Goal: Task Accomplishment & Management: Complete application form

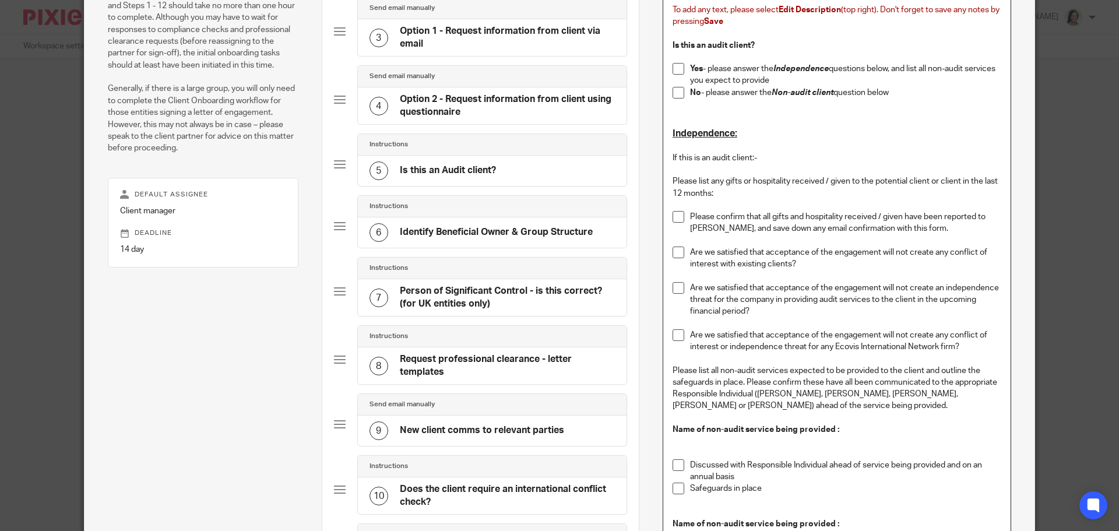
scroll to position [291, 0]
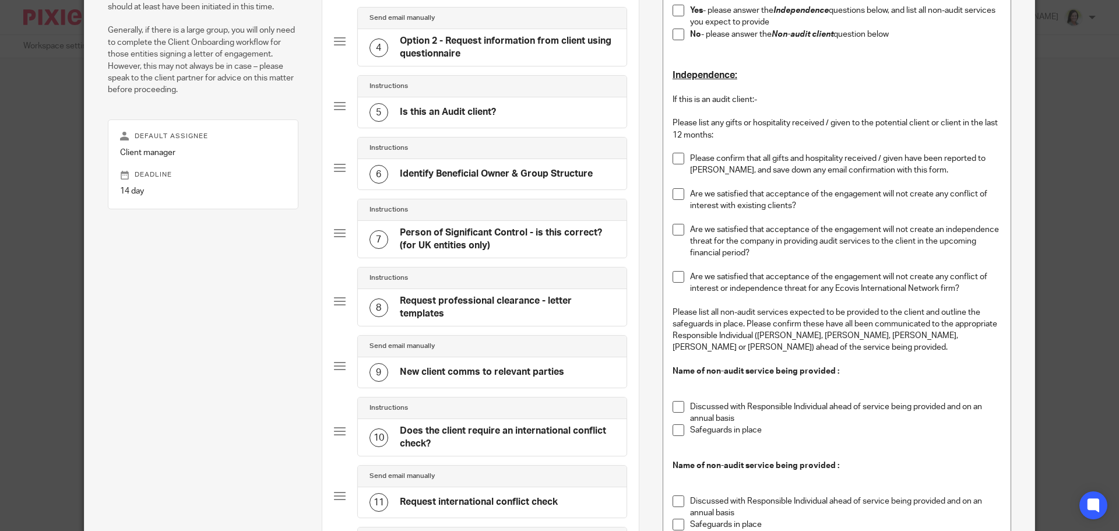
click at [490, 372] on h4 "New client comms to relevant parties" at bounding box center [482, 372] width 164 height 12
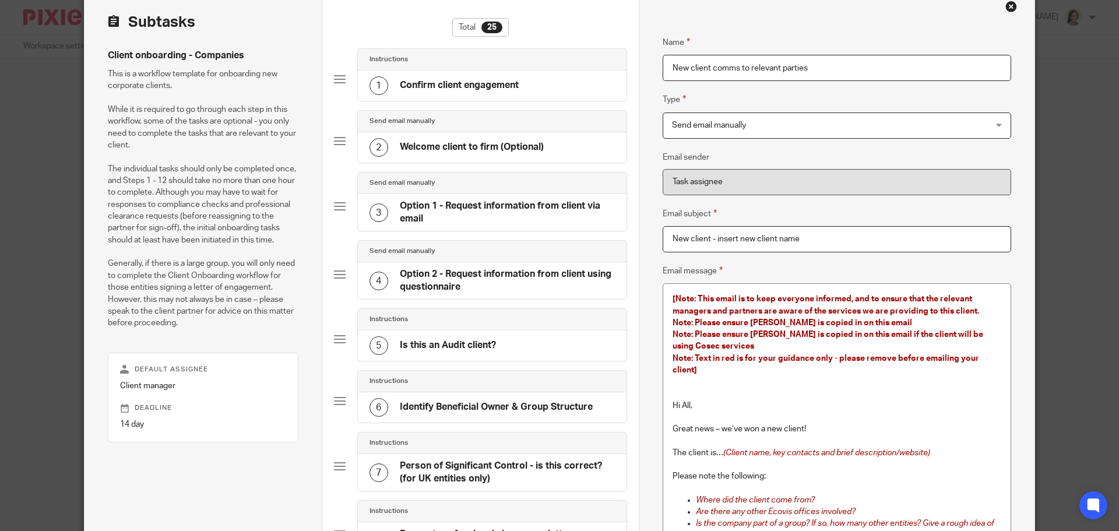
scroll to position [117, 0]
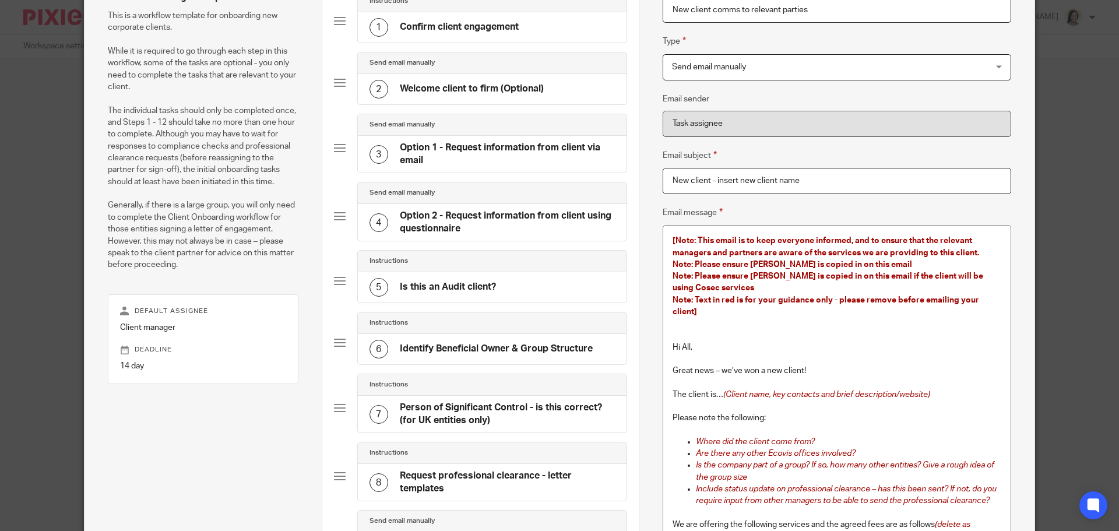
click at [432, 345] on h4 "Identify Beneficial Owner & Group Structure" at bounding box center [496, 349] width 193 height 12
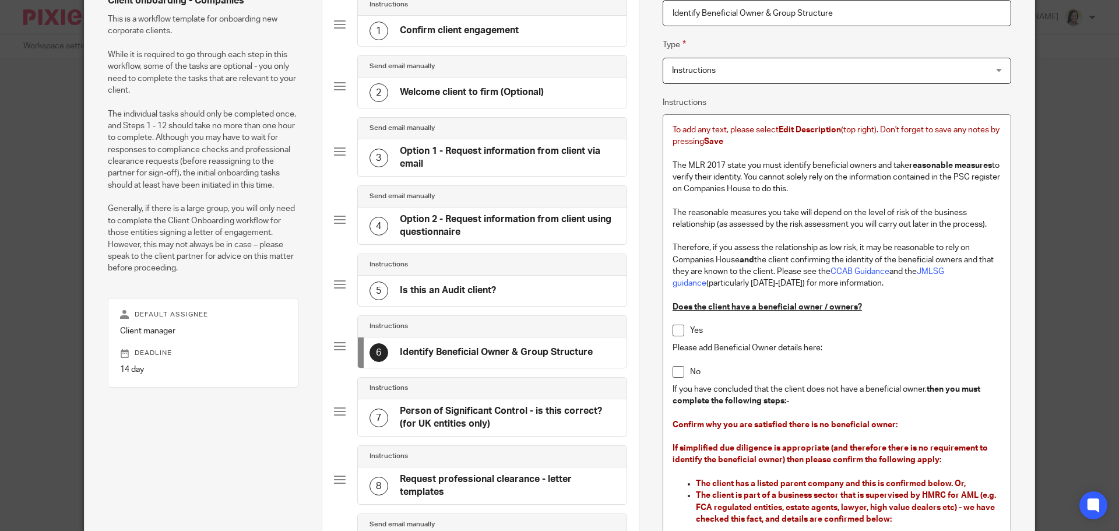
drag, startPoint x: 457, startPoint y: 472, endPoint x: 475, endPoint y: 469, distance: 18.3
click at [457, 472] on div "8 Request professional clearance - letter templates" at bounding box center [492, 486] width 269 height 37
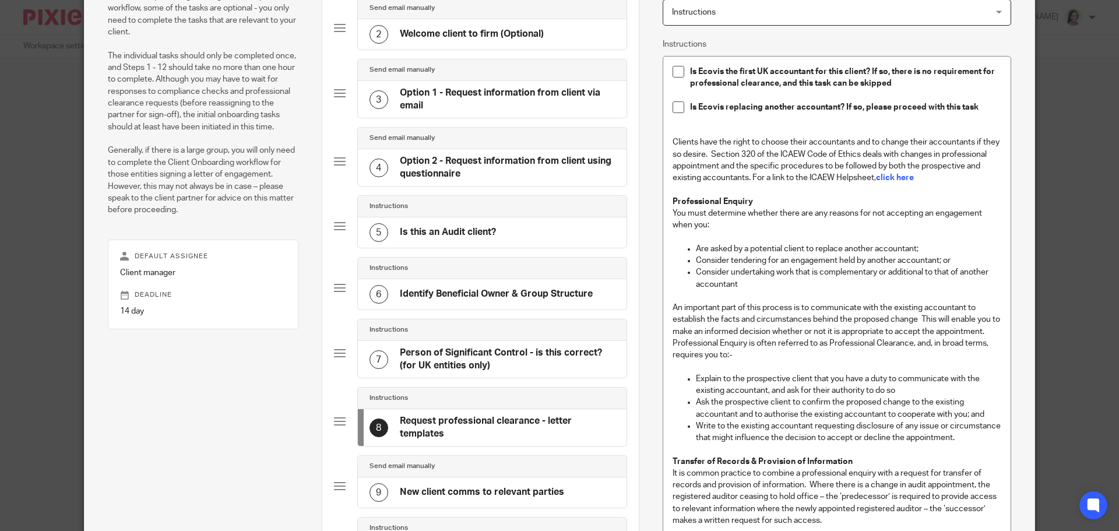
scroll to position [230, 0]
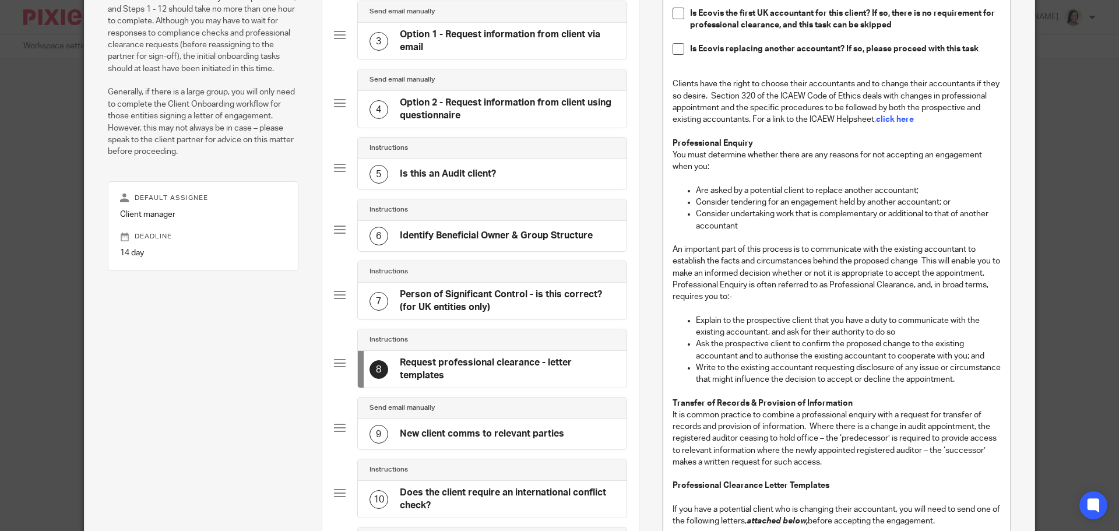
click at [476, 437] on h4 "New client comms to relevant parties" at bounding box center [482, 434] width 164 height 12
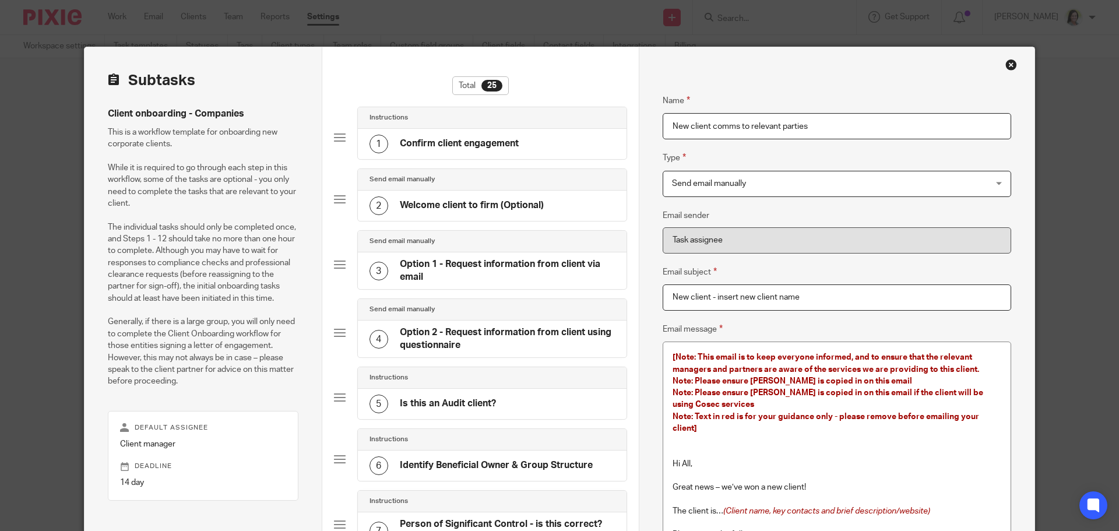
scroll to position [233, 0]
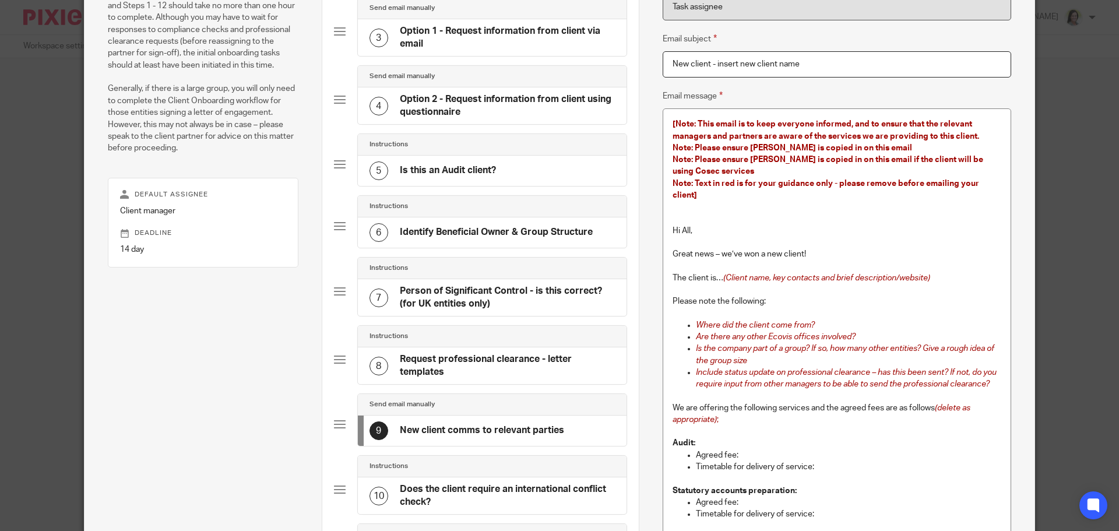
click at [489, 358] on h4 "Request professional clearance - letter templates" at bounding box center [507, 365] width 215 height 25
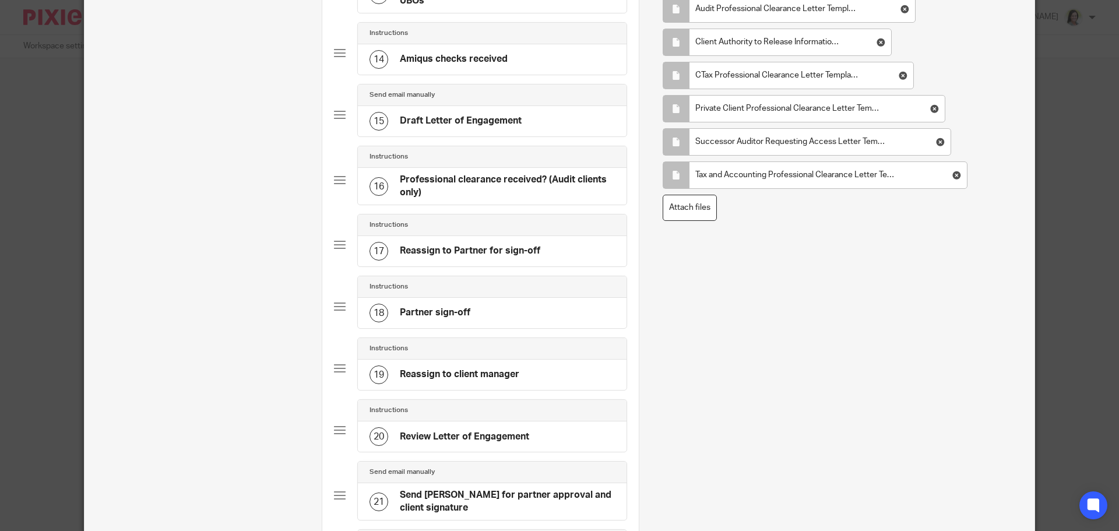
scroll to position [816, 0]
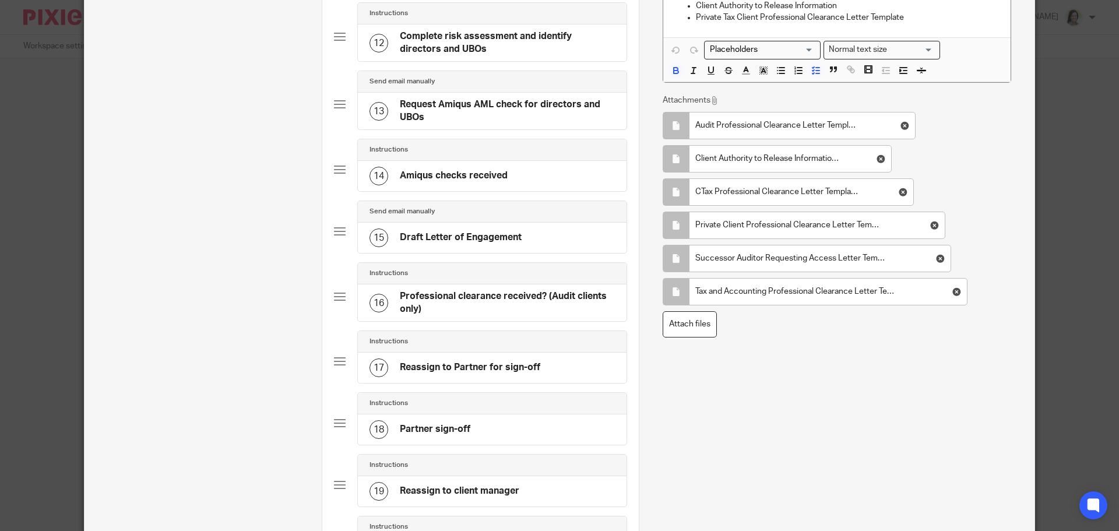
click at [442, 300] on h4 "Professional clearance received? (Audit clients only)" at bounding box center [507, 302] width 215 height 25
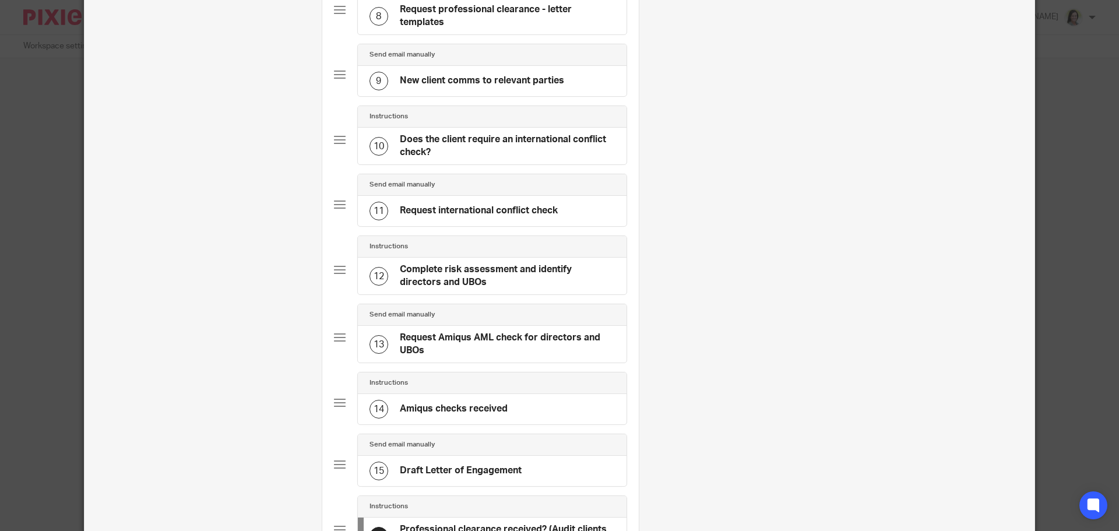
scroll to position [291, 0]
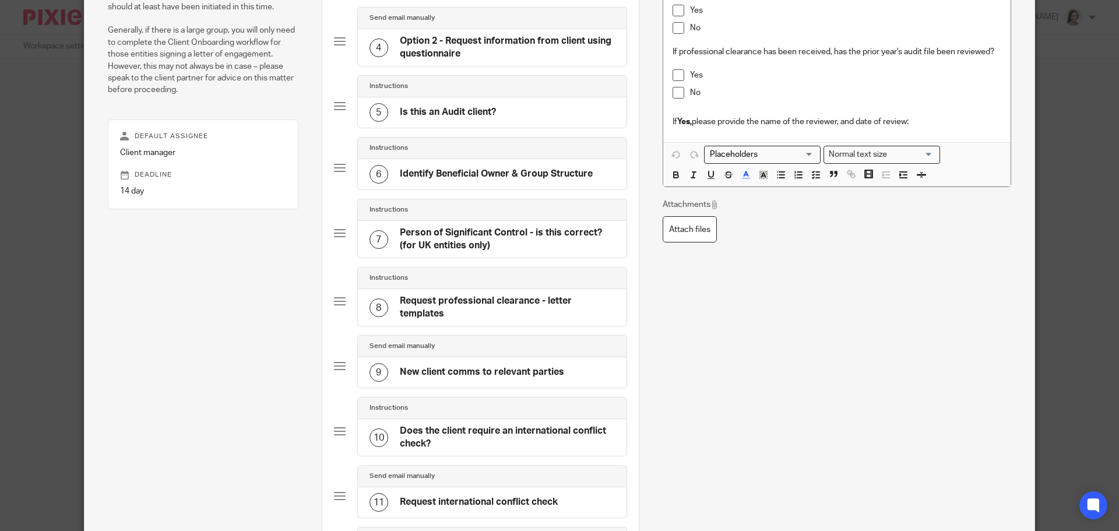
click at [468, 368] on h4 "New client comms to relevant parties" at bounding box center [482, 372] width 164 height 12
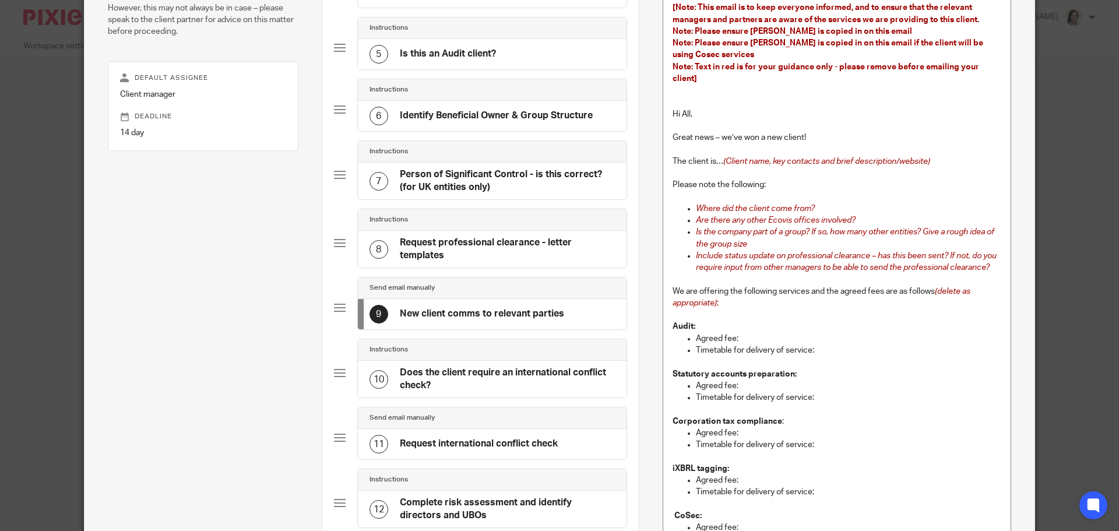
scroll to position [408, 0]
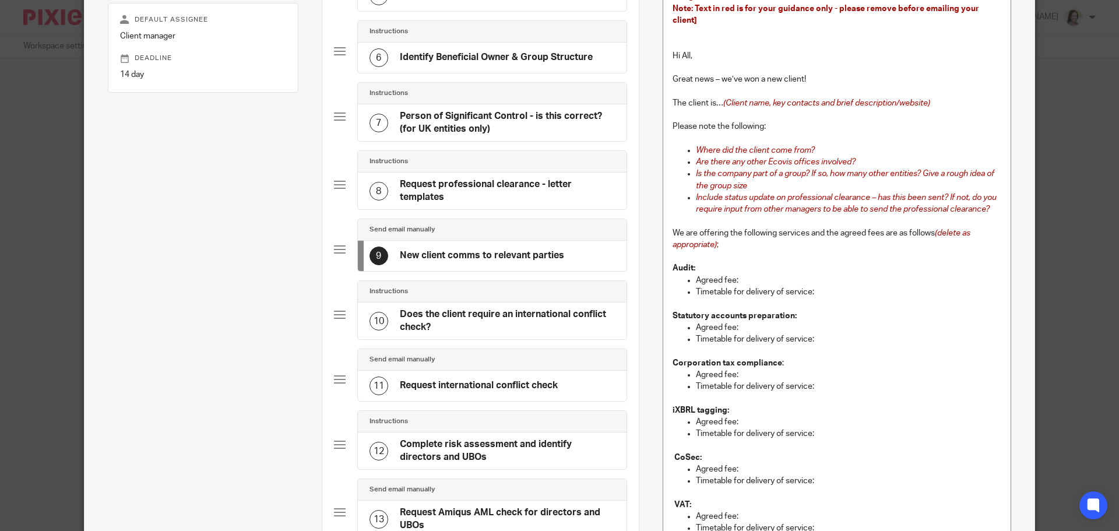
click at [465, 451] on h4 "Complete risk assessment and identify directors and UBOs" at bounding box center [507, 450] width 215 height 25
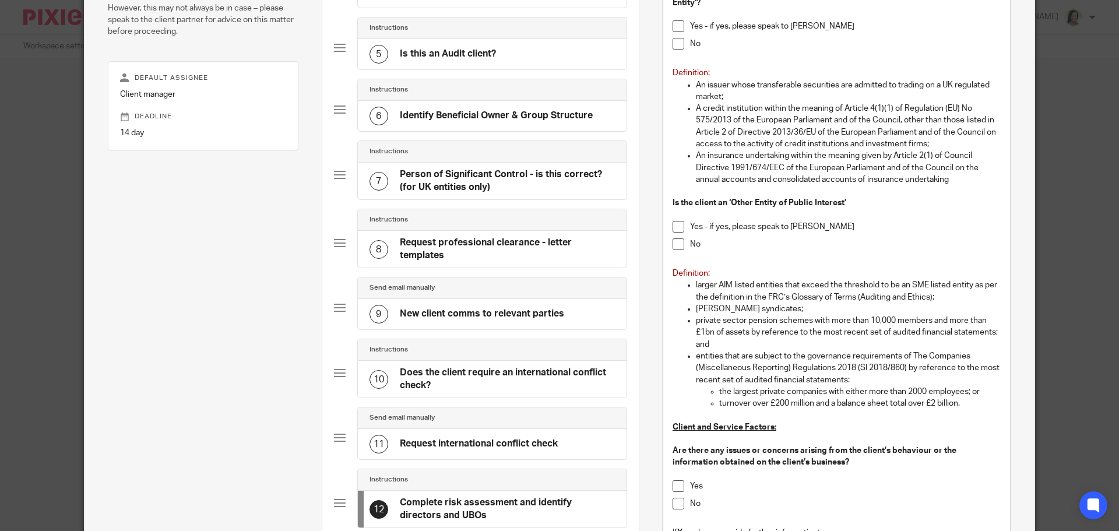
scroll to position [466, 0]
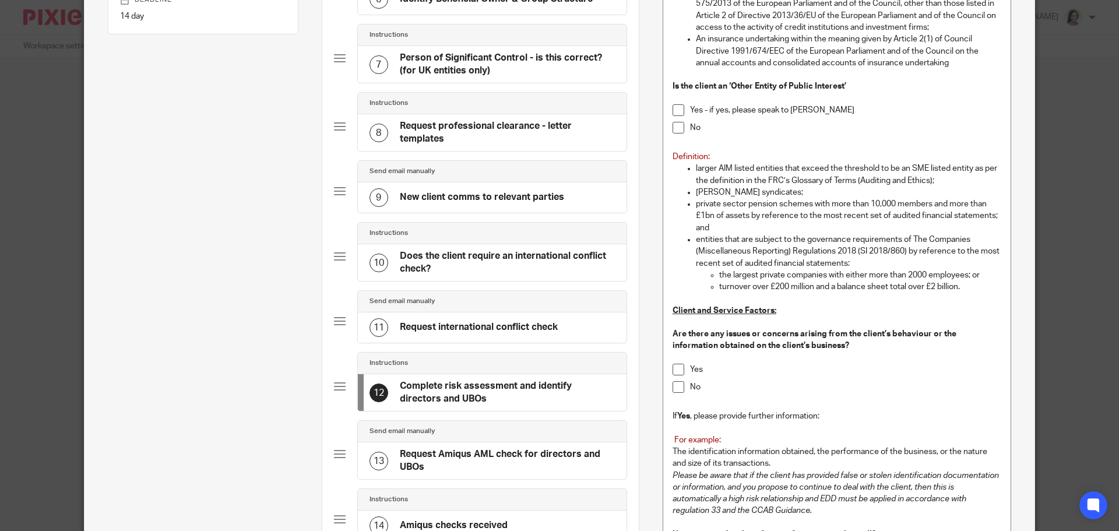
click at [489, 455] on h4 "Request Amiqus AML check for directors and UBOs" at bounding box center [507, 460] width 215 height 25
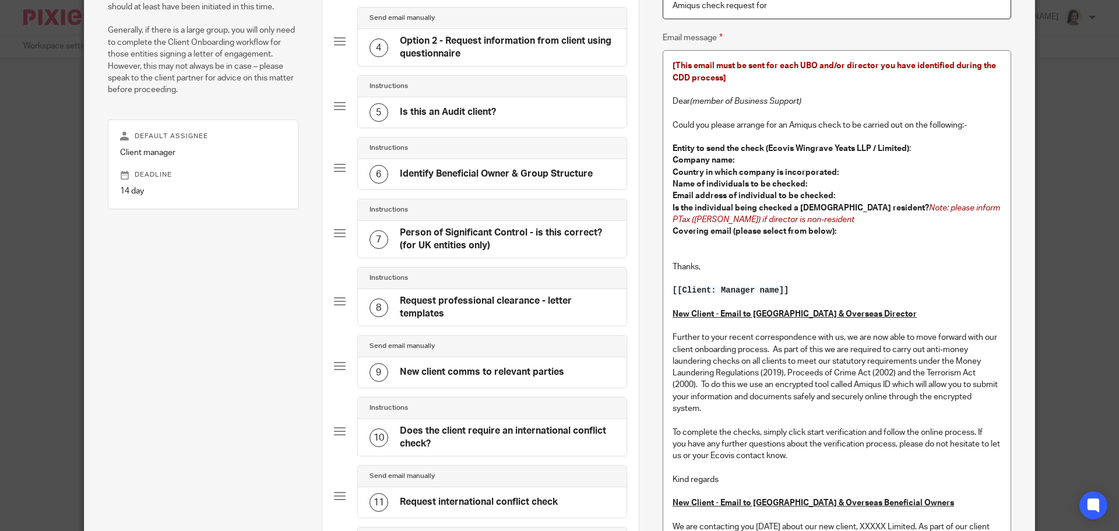
scroll to position [350, 0]
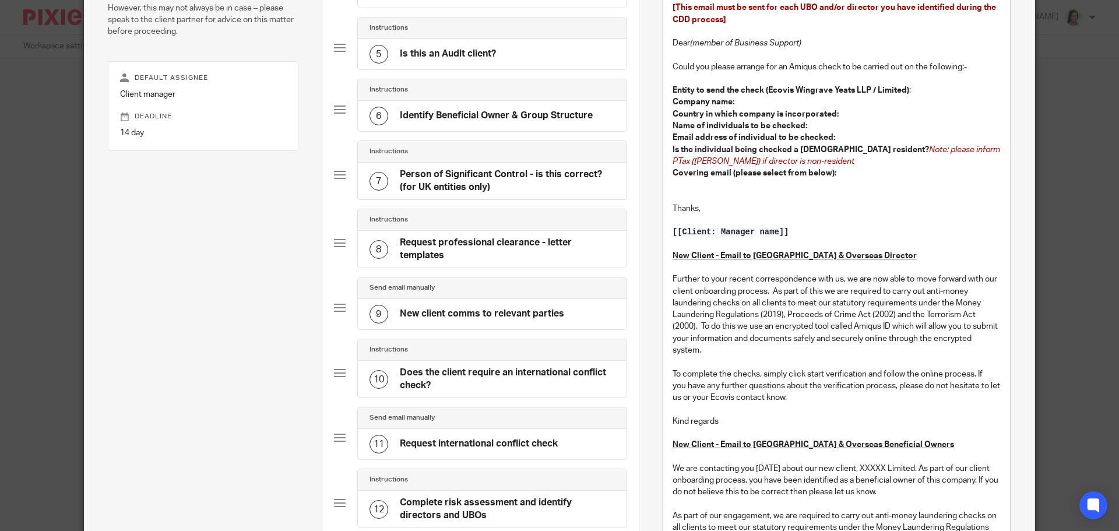
click at [494, 396] on div "10 Does the client require an international conflict check?" at bounding box center [492, 379] width 269 height 37
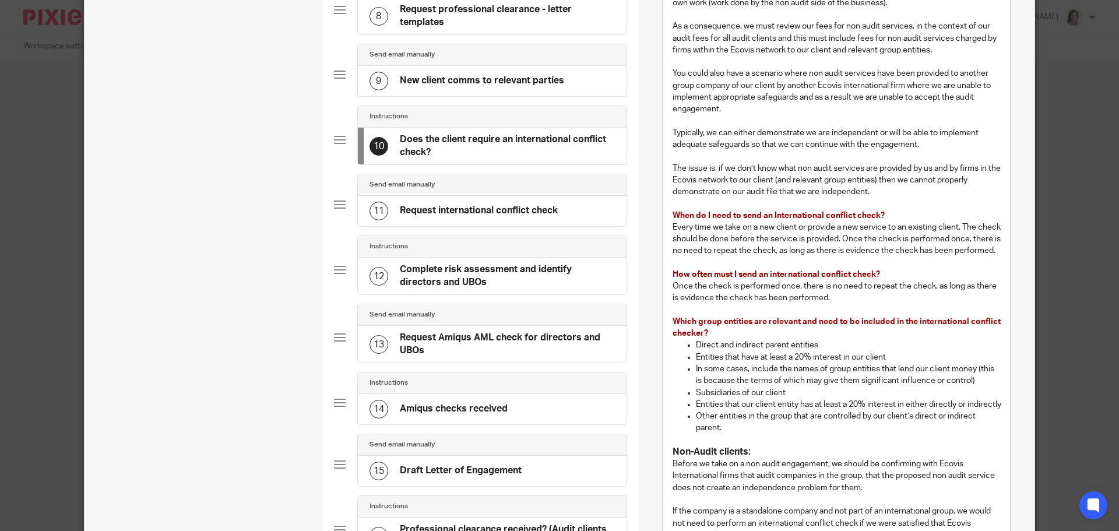
scroll to position [700, 0]
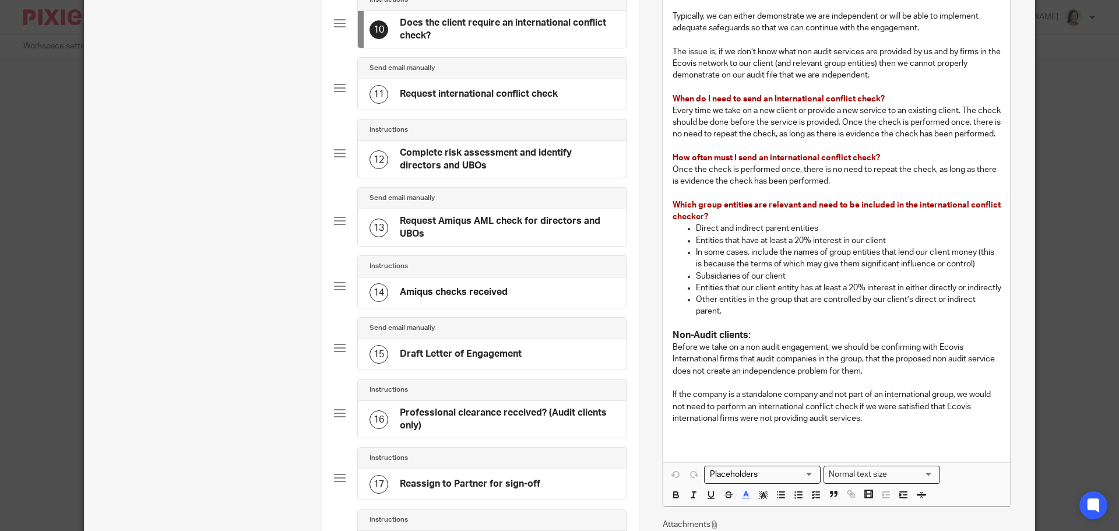
click at [510, 416] on h4 "Professional clearance received? (Audit clients only)" at bounding box center [507, 419] width 215 height 25
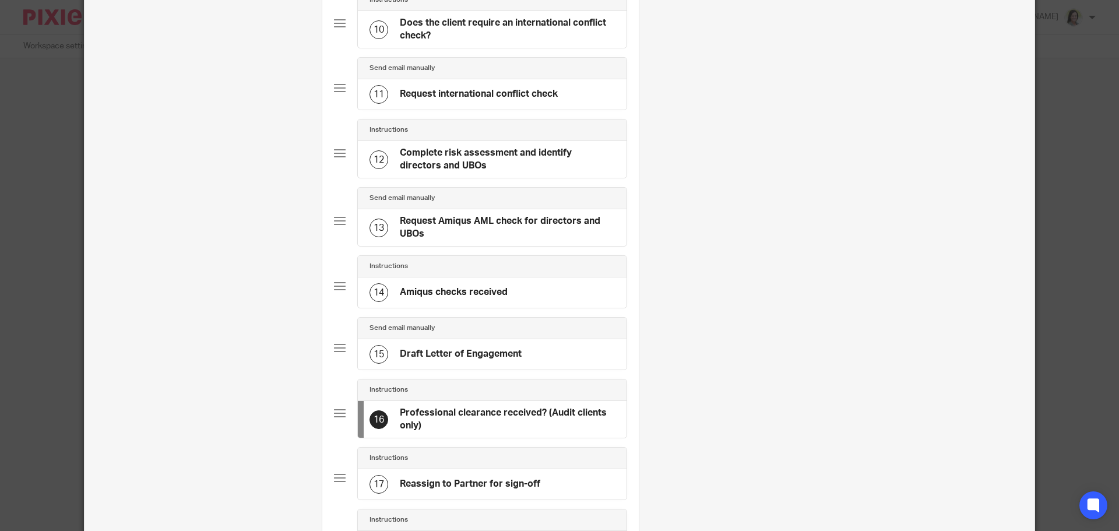
drag, startPoint x: 548, startPoint y: 421, endPoint x: 522, endPoint y: 419, distance: 25.7
click at [548, 421] on h4 "Professional clearance received? (Audit clients only)" at bounding box center [507, 419] width 215 height 25
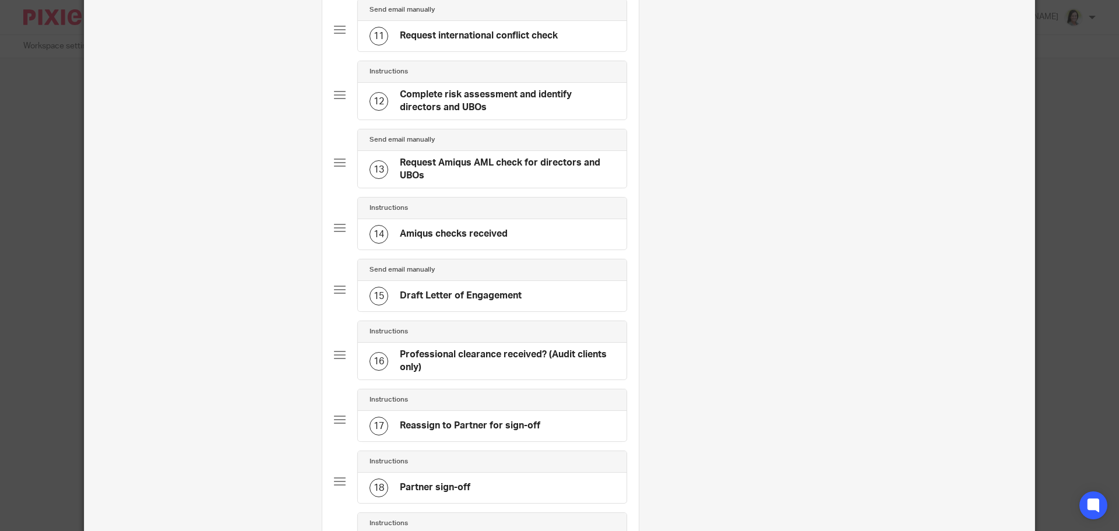
scroll to position [816, 0]
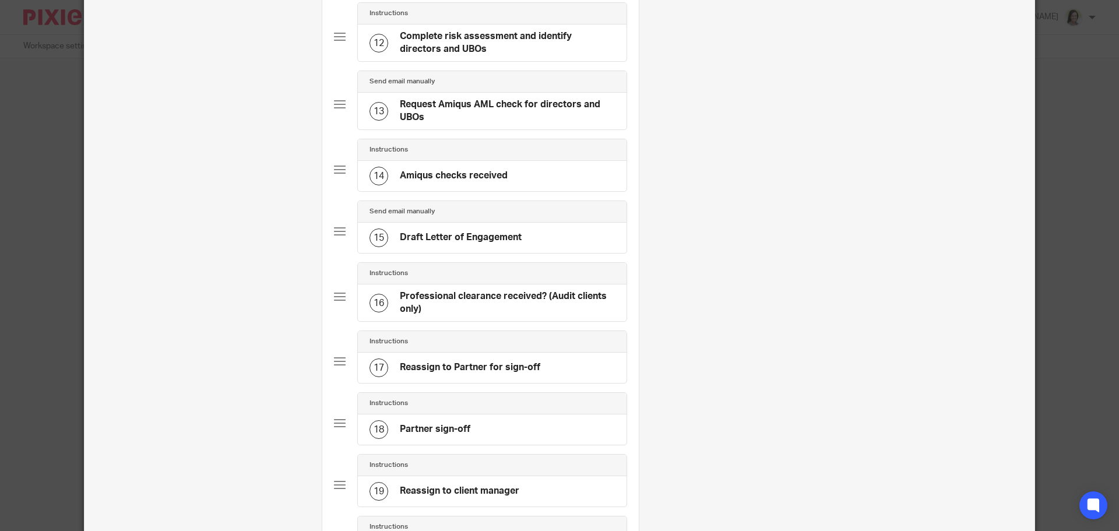
click at [491, 305] on h4 "Professional clearance received? (Audit clients only)" at bounding box center [507, 302] width 215 height 25
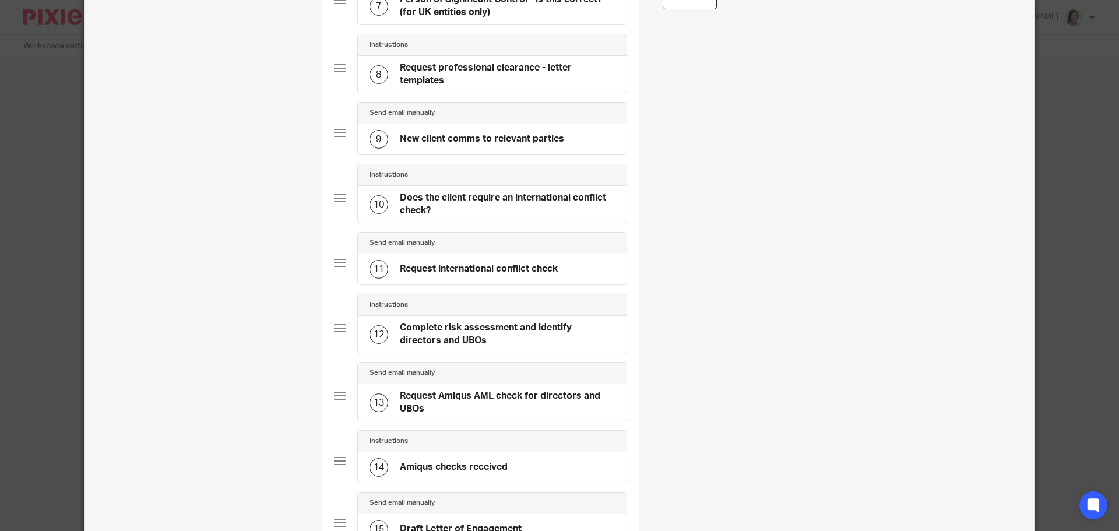
scroll to position [874, 0]
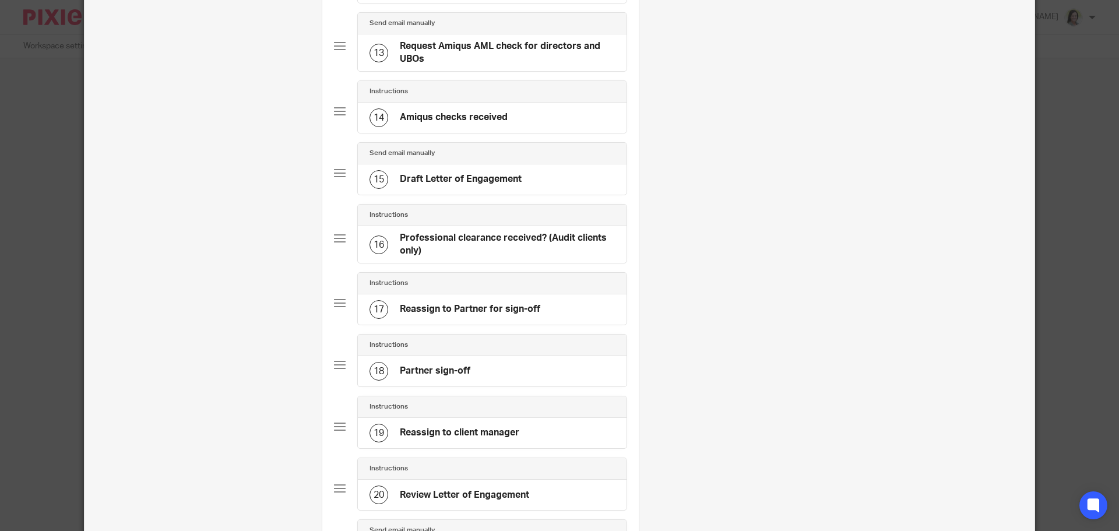
click at [570, 311] on div "17 Reassign to Partner for sign-off" at bounding box center [492, 309] width 269 height 30
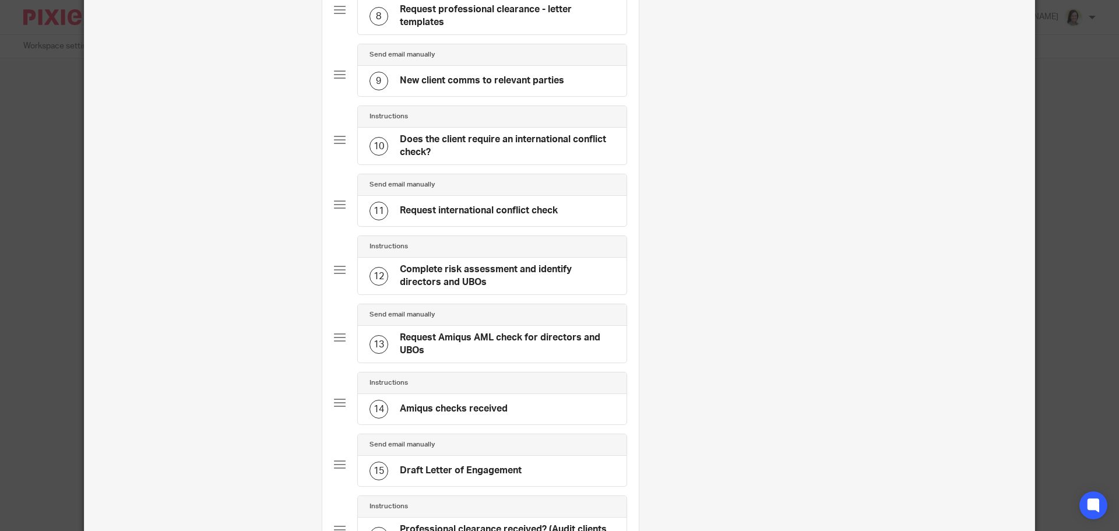
scroll to position [641, 0]
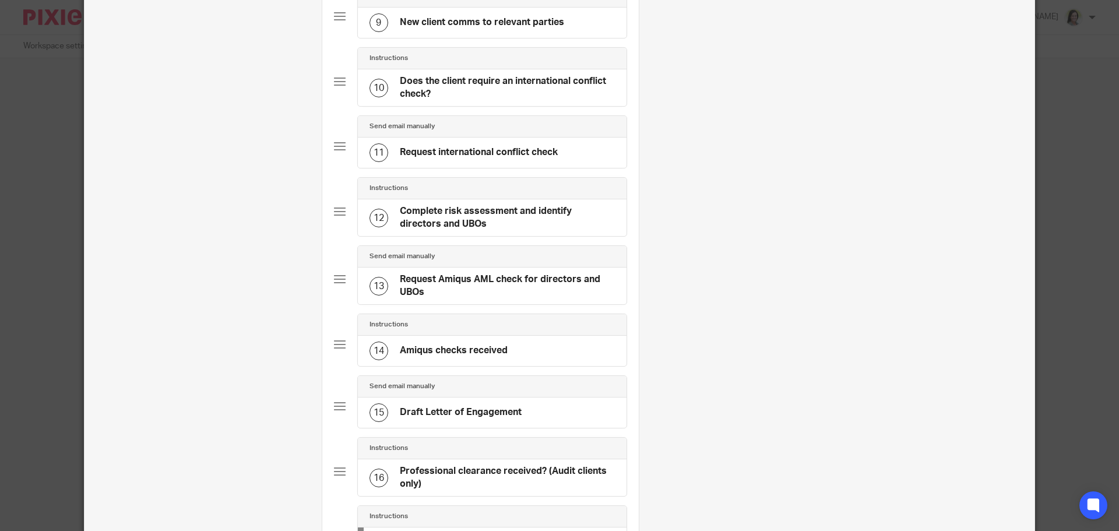
click at [529, 412] on div "15 Draft Letter of Engagement" at bounding box center [492, 413] width 269 height 30
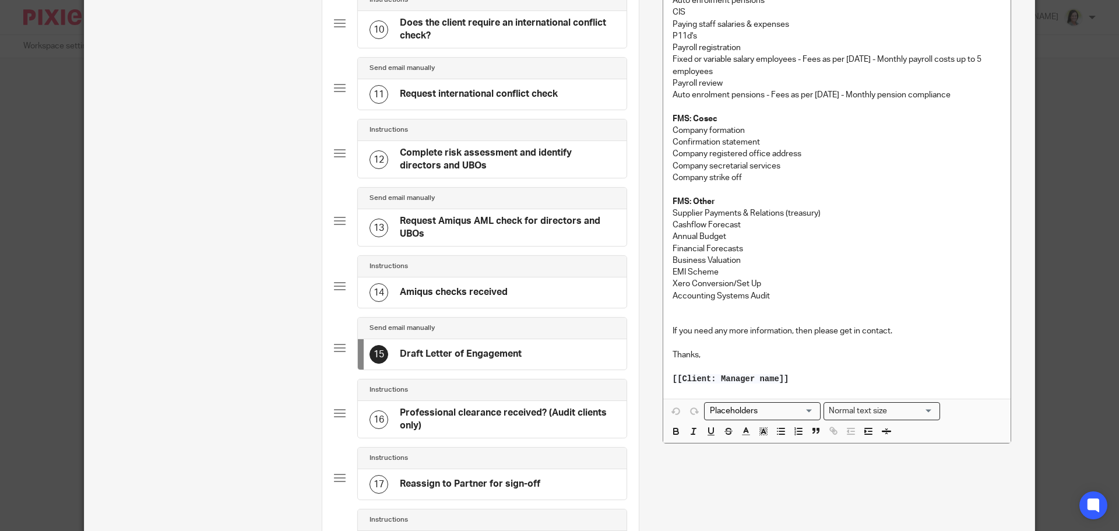
scroll to position [758, 0]
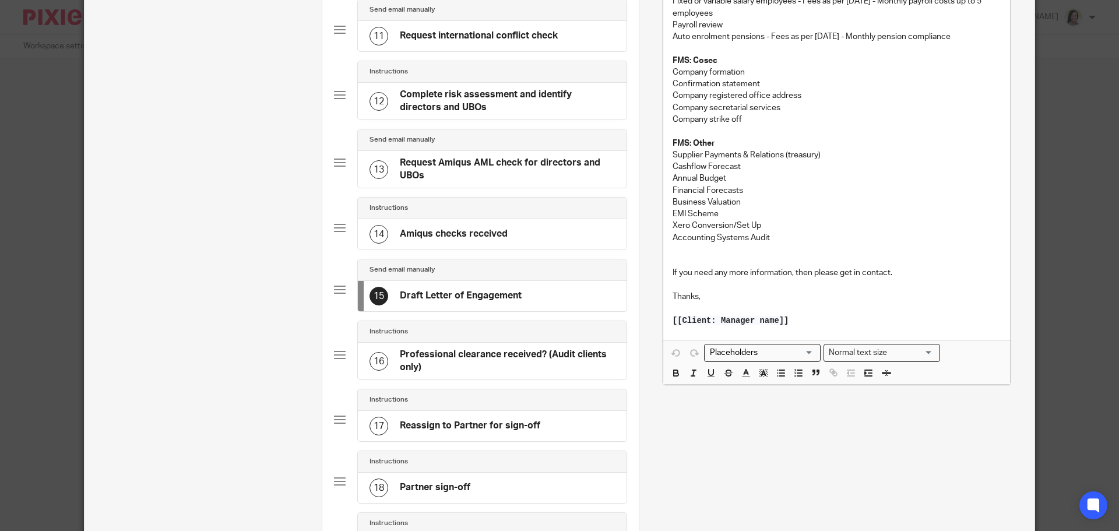
click at [512, 361] on h4 "Professional clearance received? (Audit clients only)" at bounding box center [507, 361] width 215 height 25
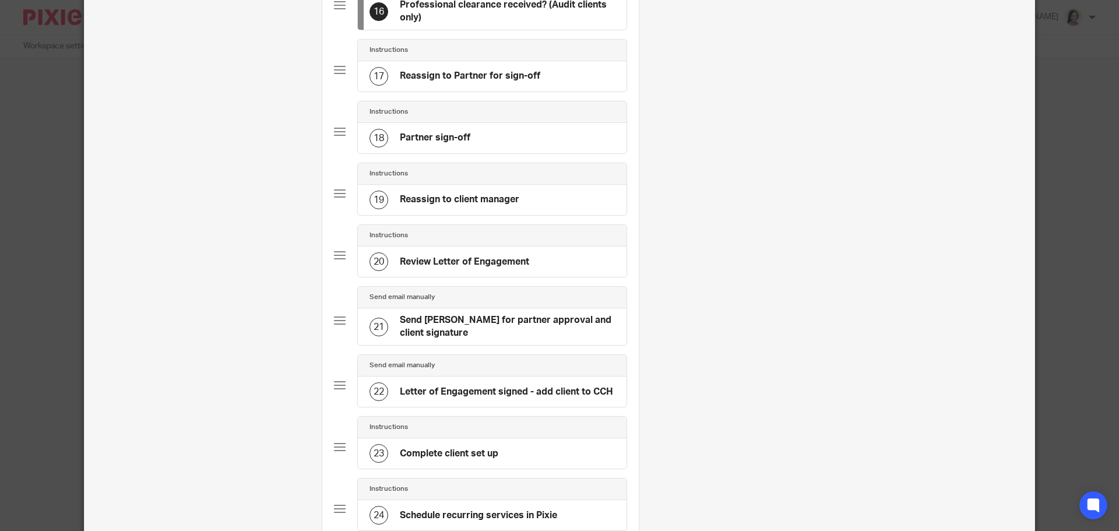
scroll to position [1049, 0]
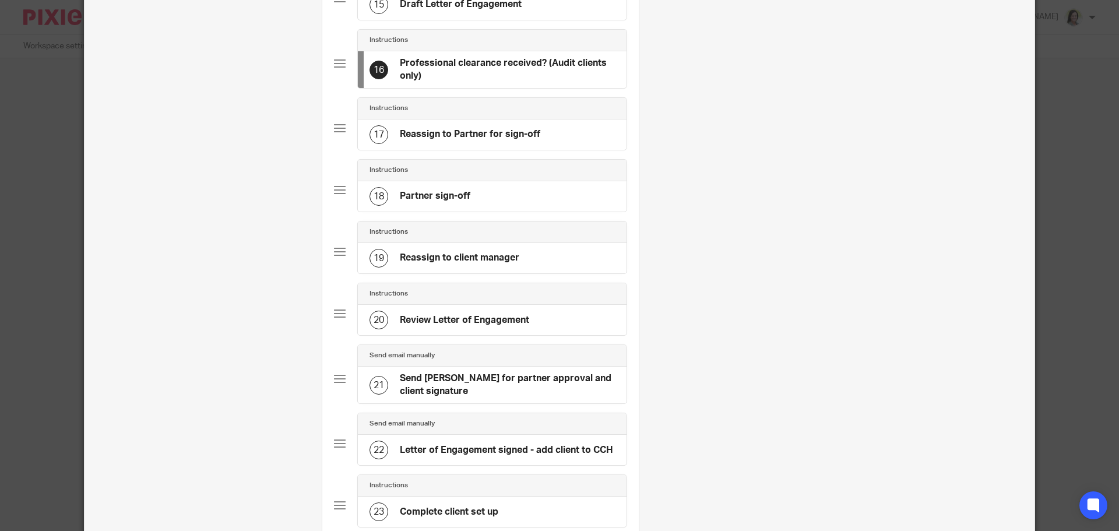
click at [507, 204] on div "18 Partner sign-off" at bounding box center [492, 196] width 269 height 30
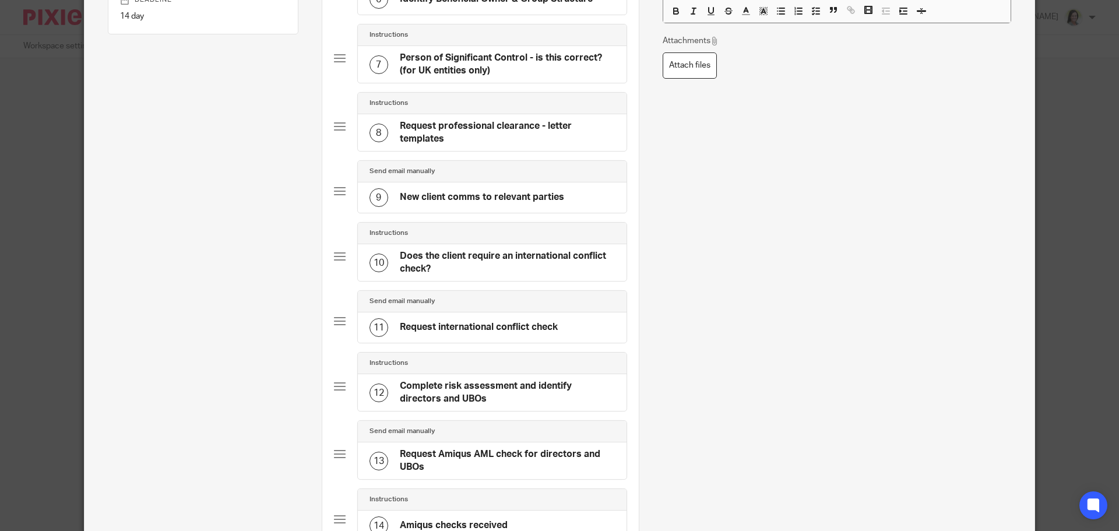
scroll to position [816, 0]
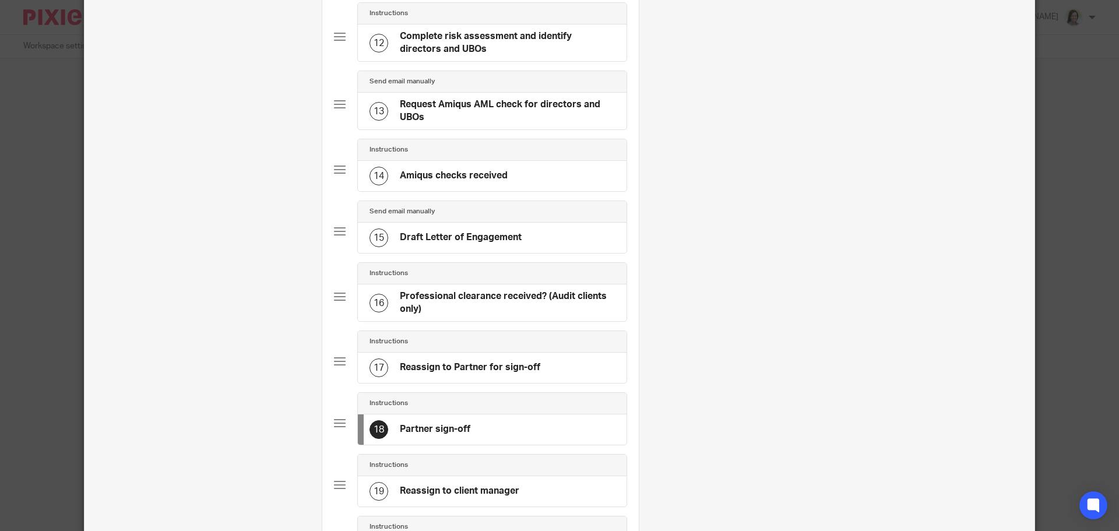
click at [461, 425] on h4 "Partner sign-off" at bounding box center [435, 429] width 71 height 12
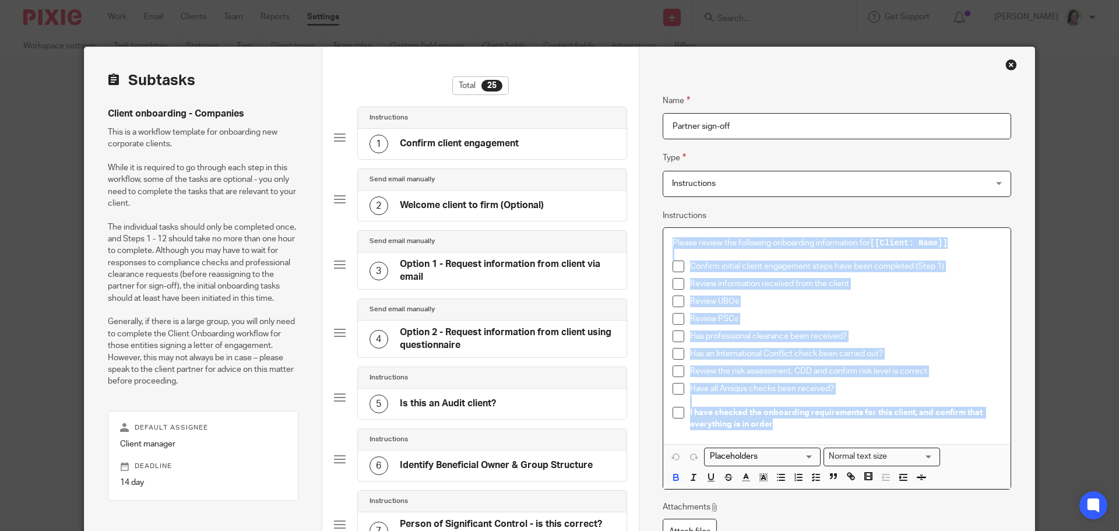
drag, startPoint x: 668, startPoint y: 239, endPoint x: 789, endPoint y: 423, distance: 220.1
click at [789, 423] on div "Please review the following onboarding information for [[Client: Name]] Confirm…" at bounding box center [836, 336] width 347 height 217
copy div "Please review the following onboarding information for [[Client: Name]] Confirm…"
click at [813, 428] on p "I have checked the onboarding requirements for this client, and confirm that ev…" at bounding box center [845, 419] width 311 height 24
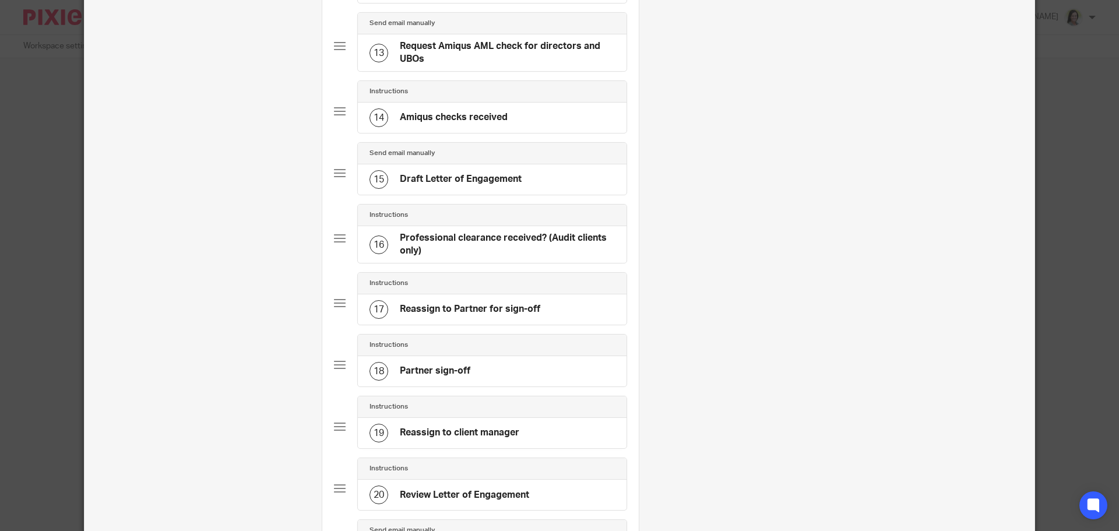
scroll to position [991, 0]
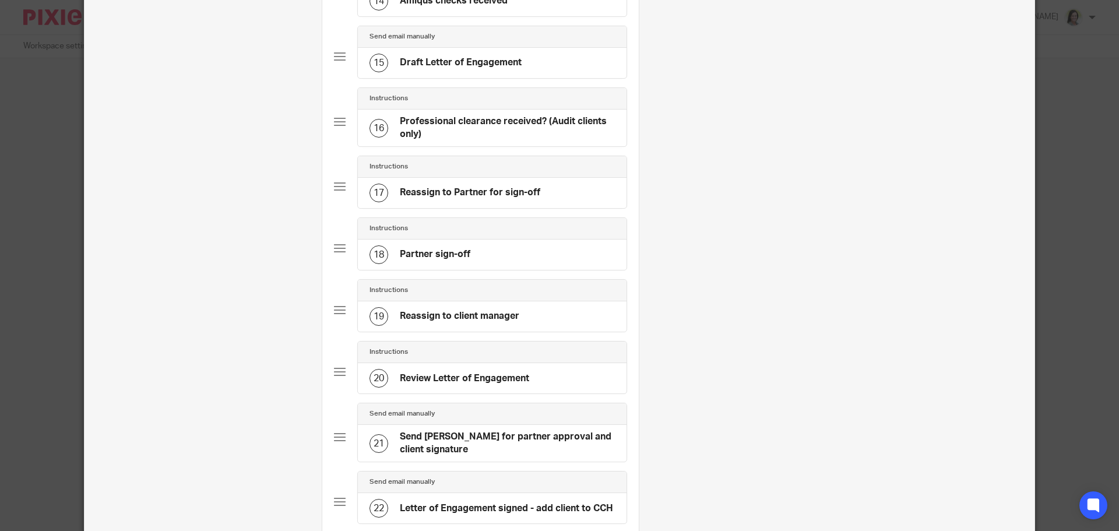
click at [465, 320] on h4 "Reassign to client manager" at bounding box center [460, 316] width 120 height 12
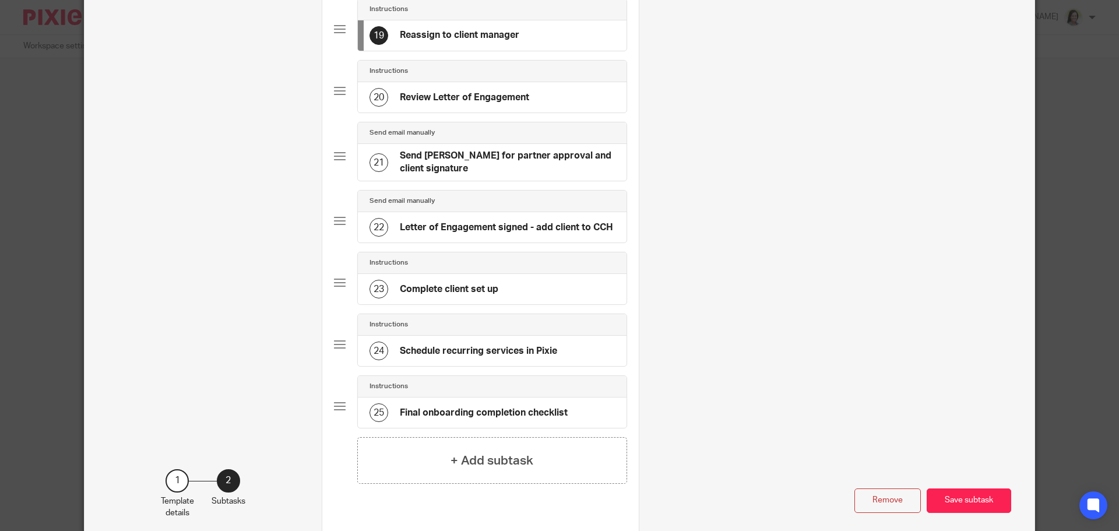
scroll to position [1155, 0]
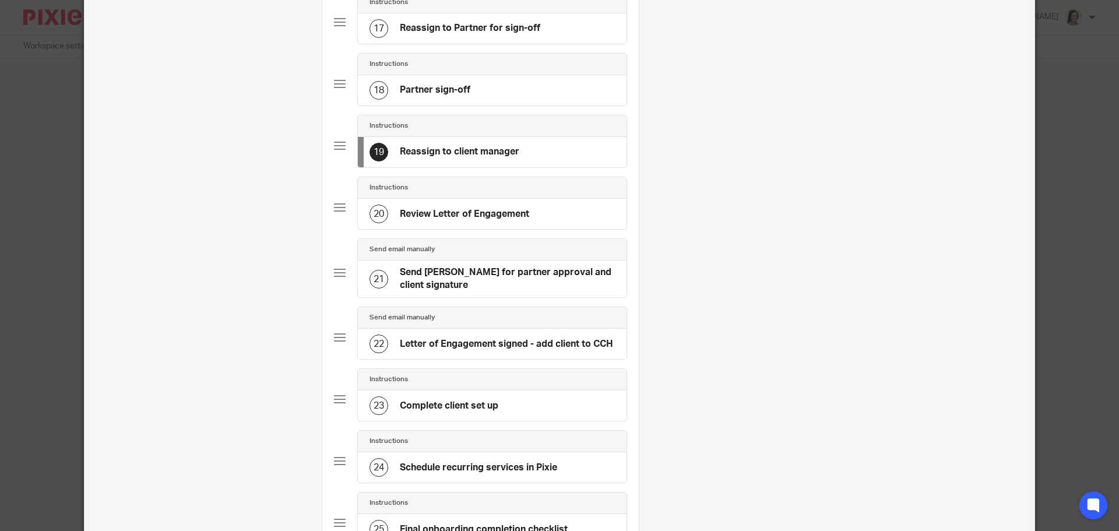
click at [476, 283] on h4 "Send [PERSON_NAME] for partner approval and client signature" at bounding box center [507, 278] width 215 height 25
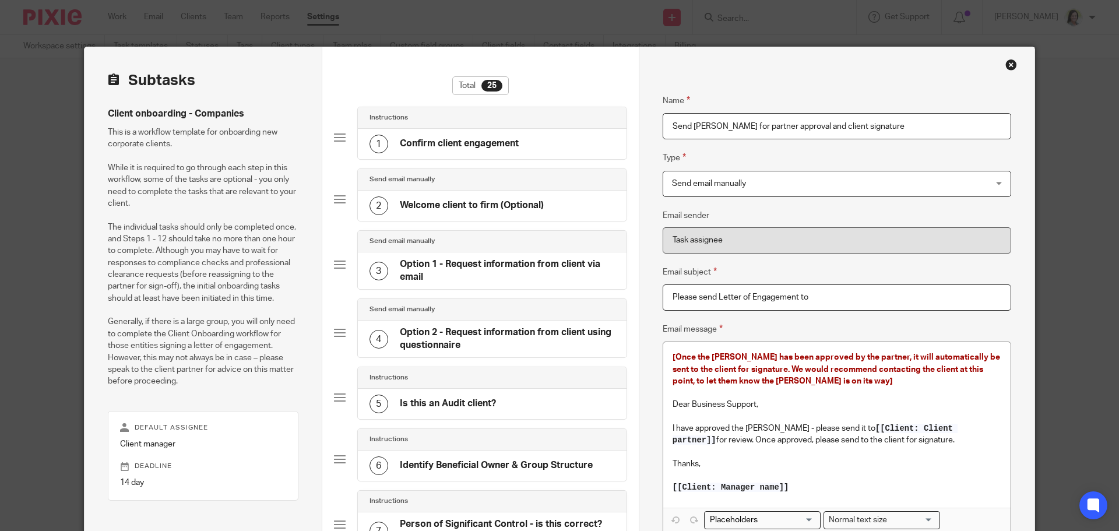
scroll to position [175, 0]
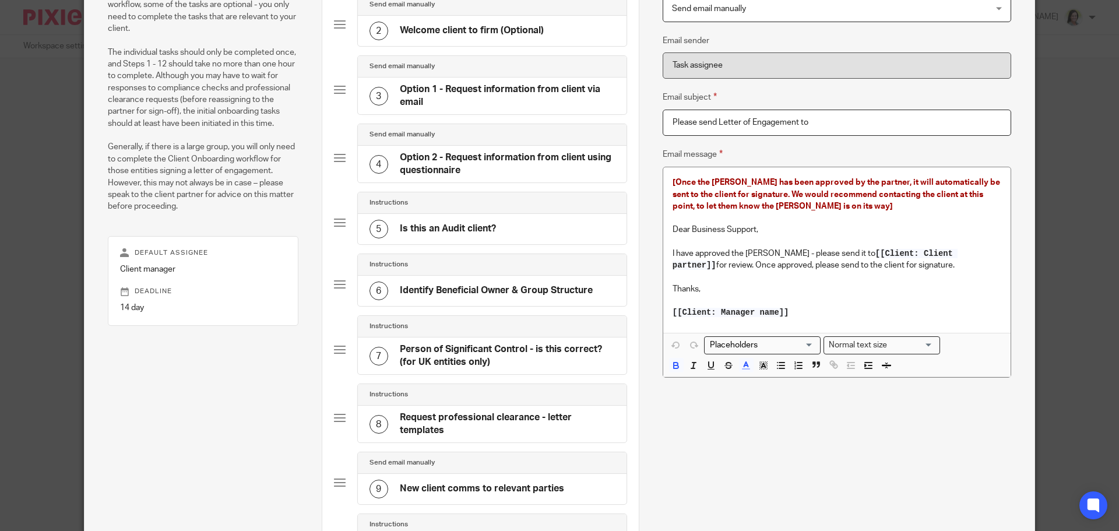
click at [830, 291] on p "Thanks," at bounding box center [837, 289] width 329 height 12
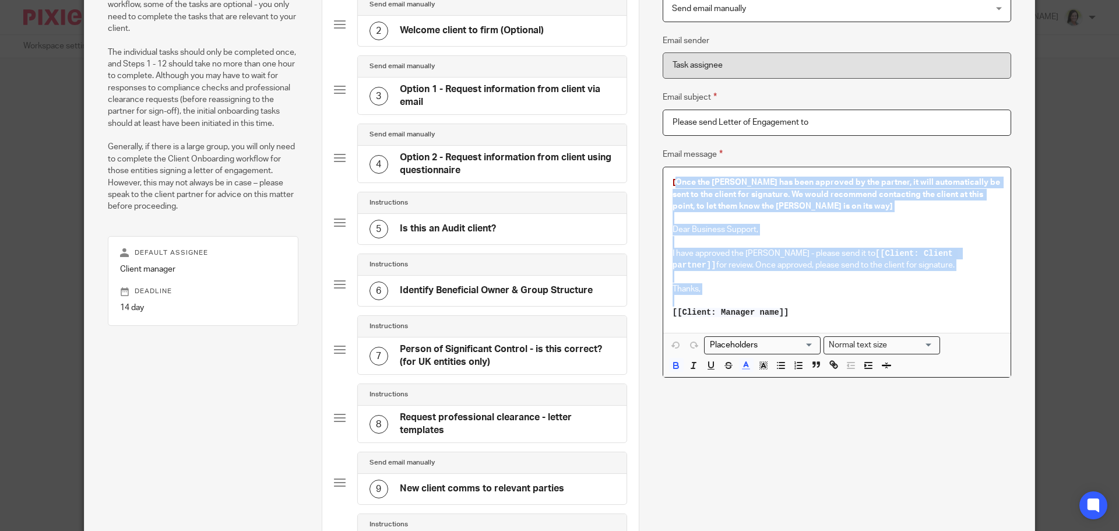
drag, startPoint x: 670, startPoint y: 188, endPoint x: 806, endPoint y: 311, distance: 183.7
click at [806, 311] on div "[Once the LoE has been approved by the partner, it will automatically be sent t…" at bounding box center [836, 249] width 347 height 165
copy div "Once the LoE has been approved by the partner, it will automatically be sent to…"
click at [799, 382] on div "Name Send LoE for partner approval and client signature Type Send email manuall…" at bounding box center [837, 450] width 349 height 1098
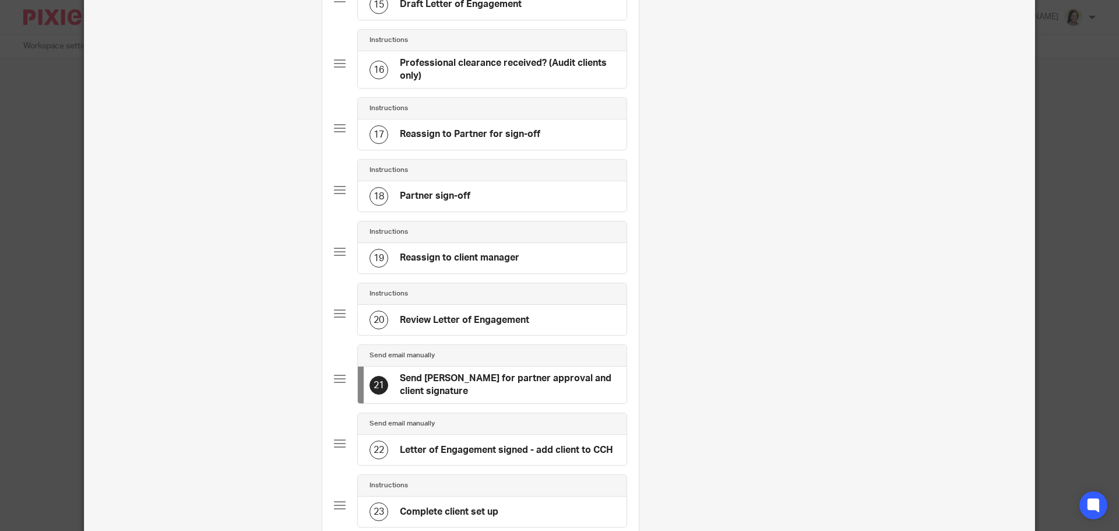
scroll to position [1108, 0]
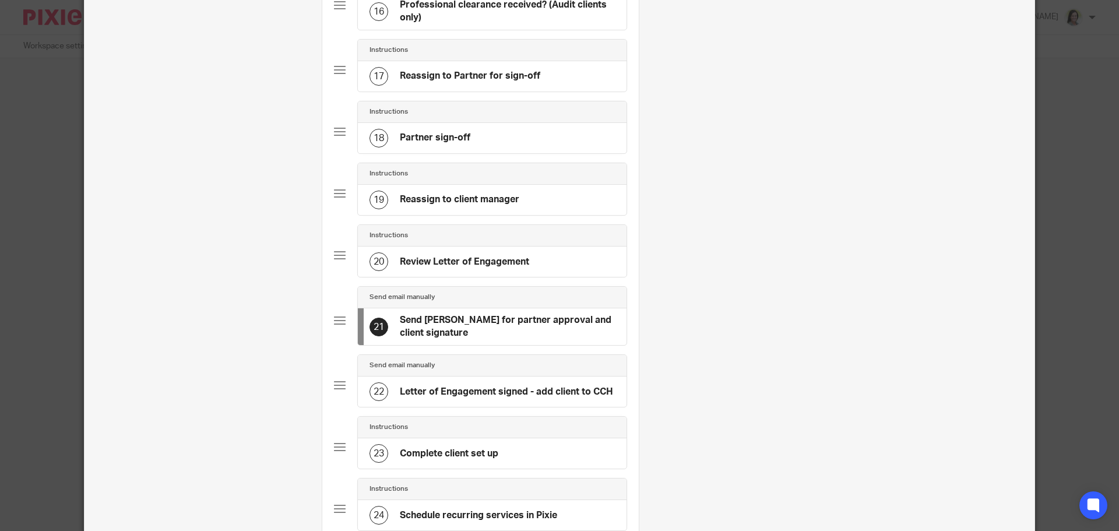
click at [480, 397] on h4 "Letter of Engagement signed - add client to CCH" at bounding box center [506, 392] width 213 height 12
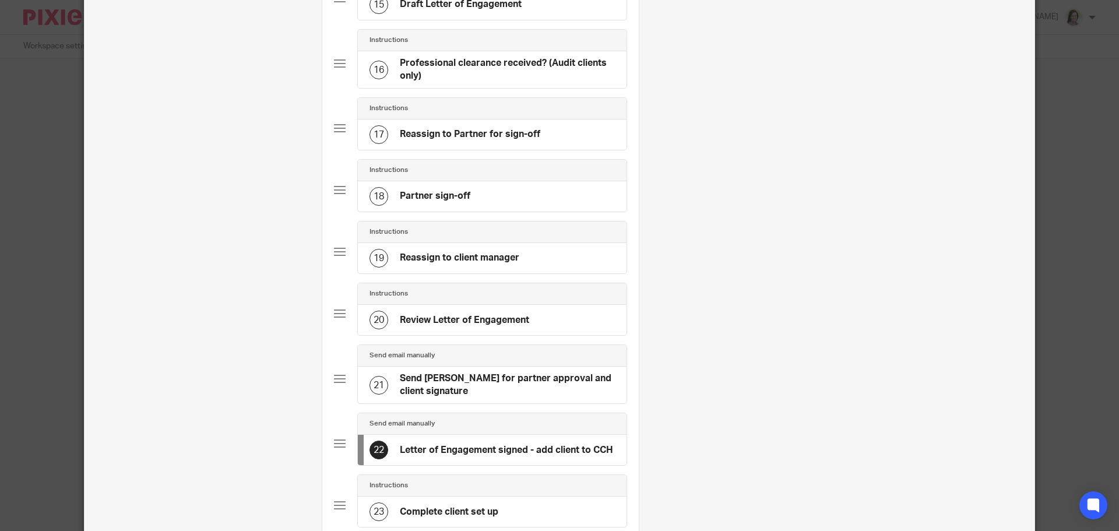
scroll to position [1166, 0]
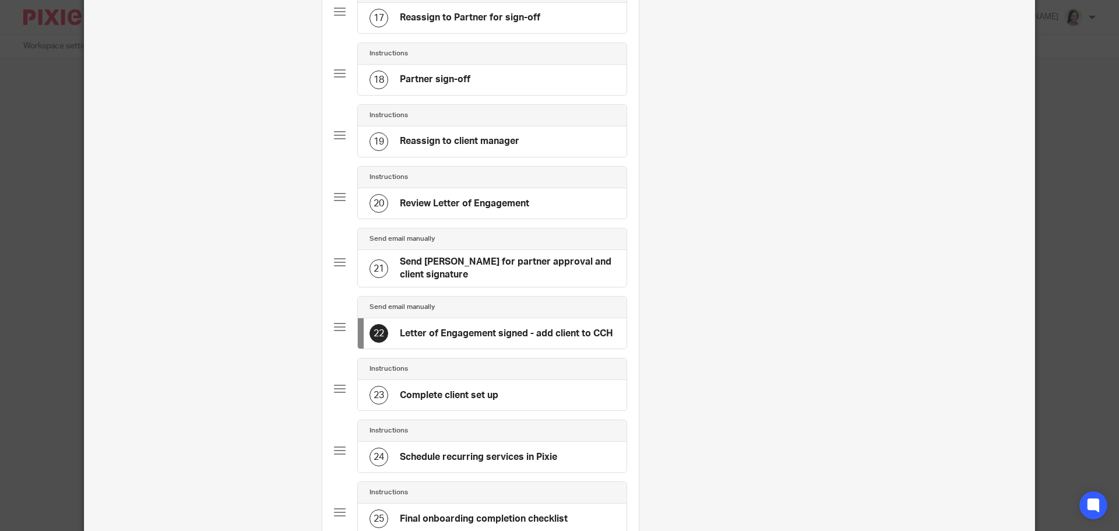
click at [464, 336] on h4 "Letter of Engagement signed - add client to CCH" at bounding box center [506, 334] width 213 height 12
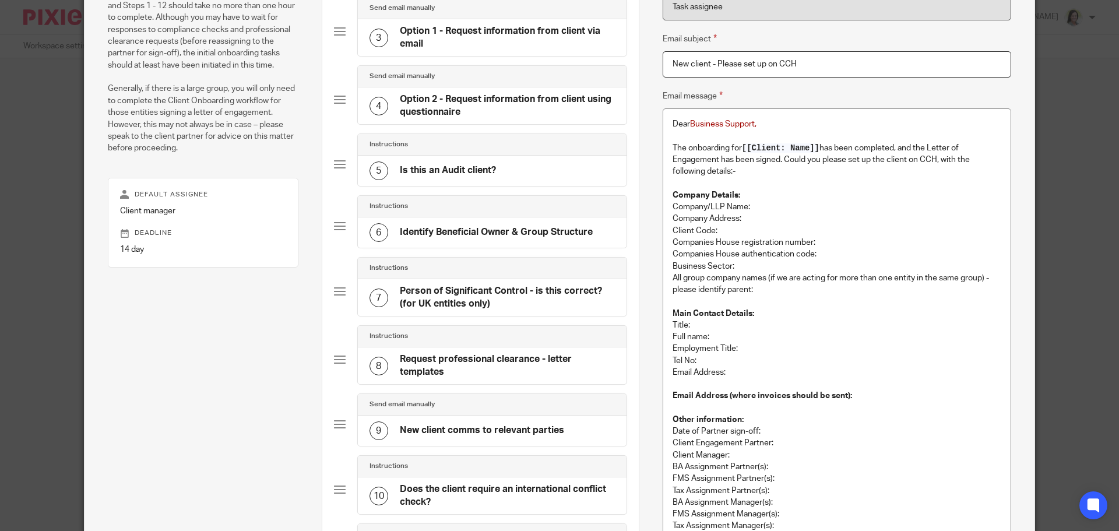
scroll to position [117, 0]
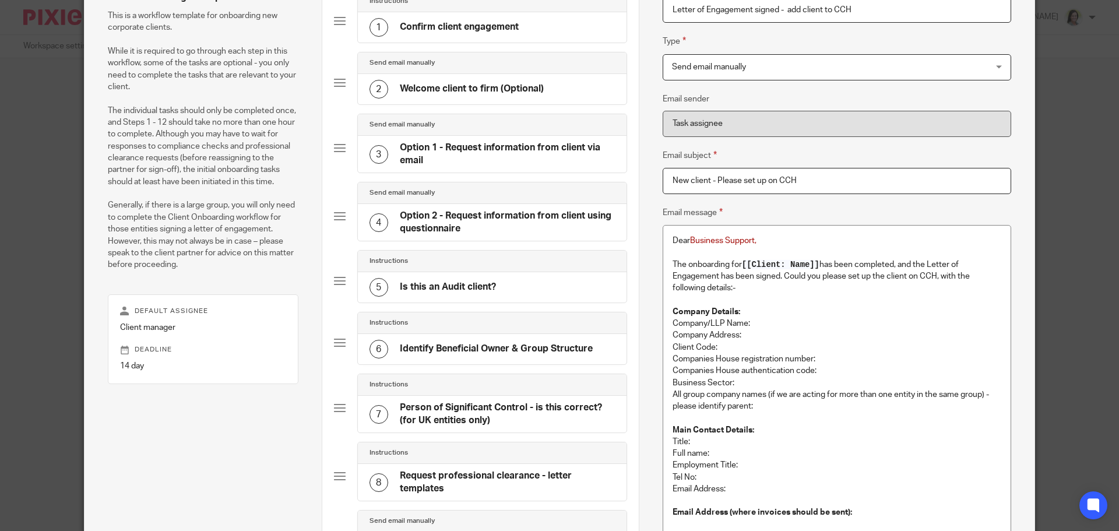
click at [927, 247] on p at bounding box center [837, 253] width 329 height 12
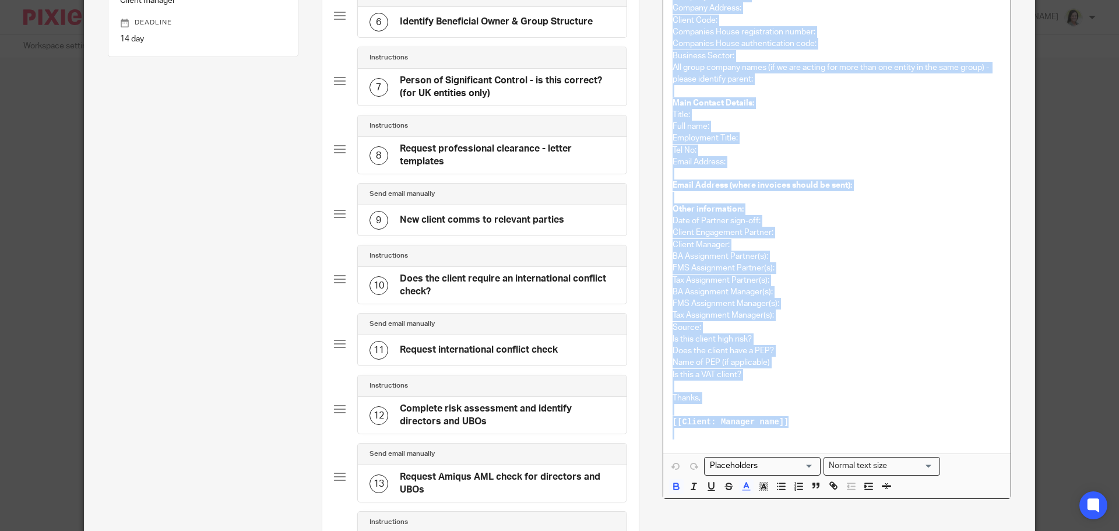
scroll to position [475, 0]
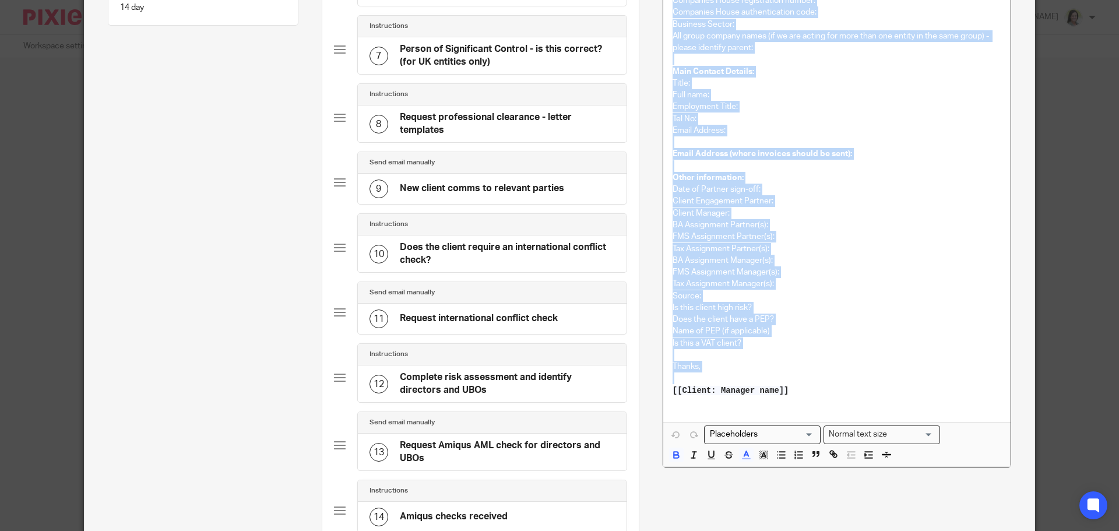
drag, startPoint x: 667, startPoint y: 240, endPoint x: 806, endPoint y: 390, distance: 204.6
click at [806, 390] on div "Dear Business Support, The onboarding for [[Client: Name]] has been completed, …" at bounding box center [836, 144] width 347 height 555
copy div "Dear Business Support, The onboarding for [[Client: Name]] has been completed, …"
click at [838, 273] on p "FMS Assignment Manager(s):" at bounding box center [837, 272] width 329 height 12
click at [896, 336] on p "Name of PEP (if applicable)" at bounding box center [837, 331] width 329 height 12
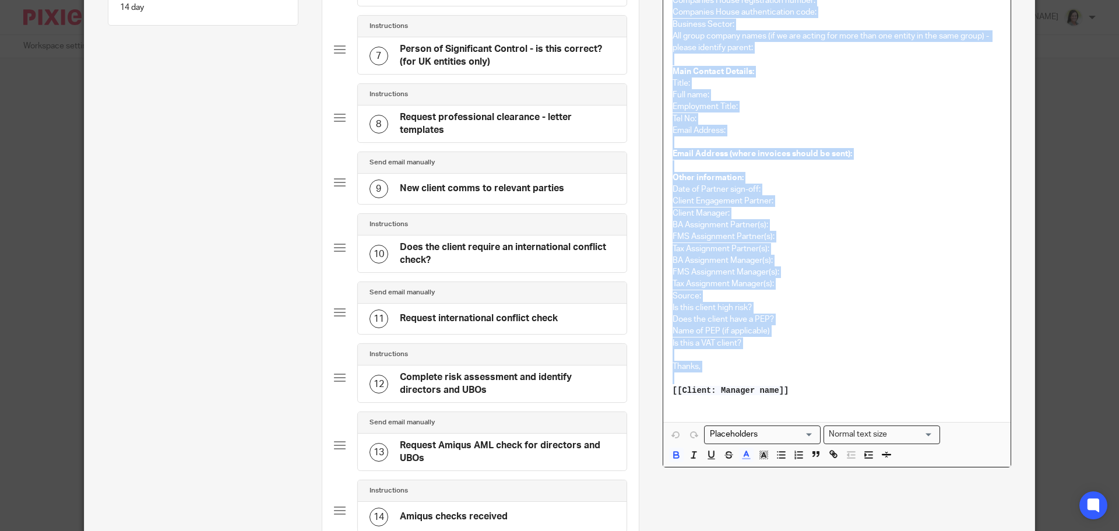
click at [803, 362] on p "Thanks," at bounding box center [837, 367] width 329 height 12
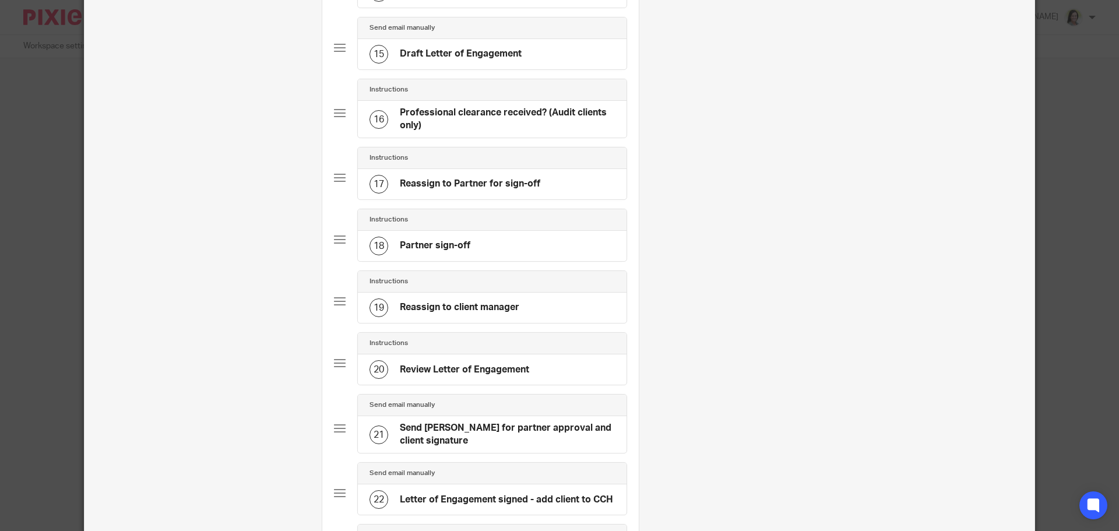
scroll to position [1175, 0]
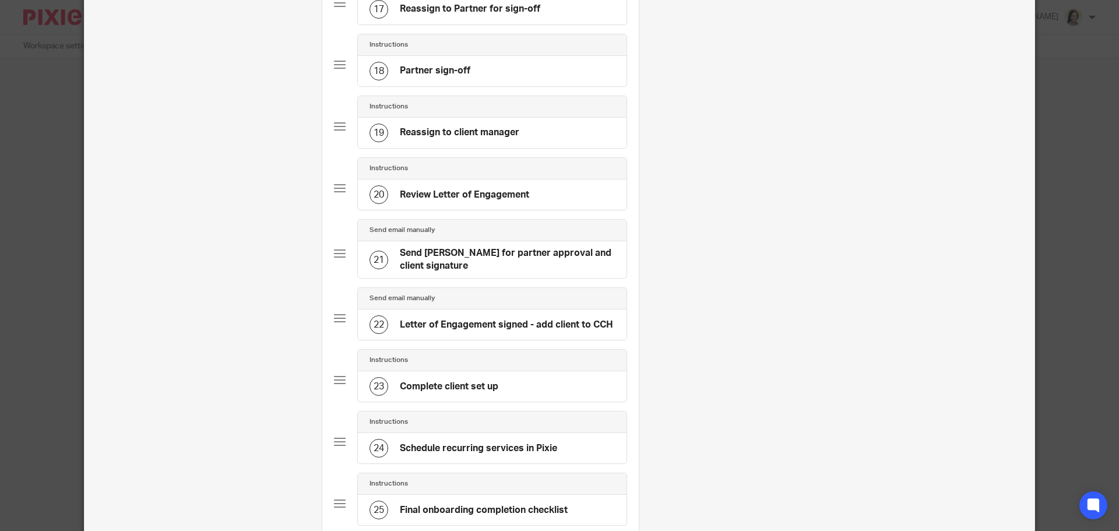
click at [435, 384] on h4 "Complete client set up" at bounding box center [449, 387] width 99 height 12
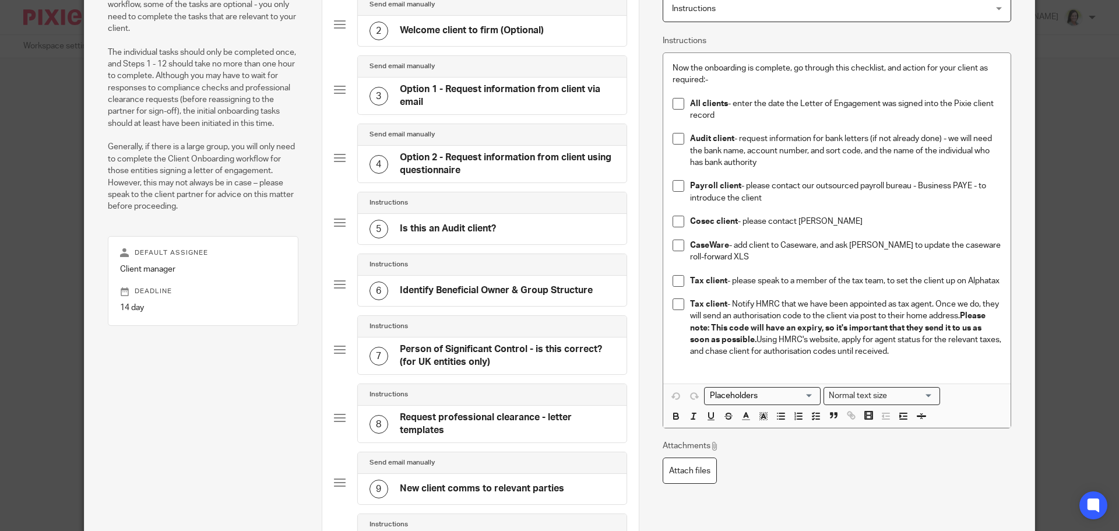
scroll to position [0, 0]
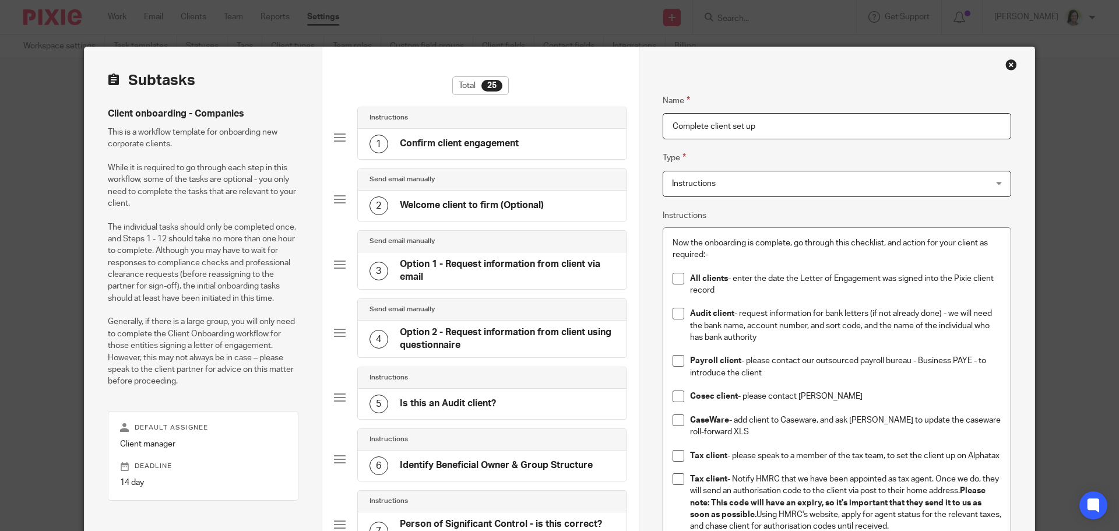
drag, startPoint x: 821, startPoint y: 271, endPoint x: 822, endPoint y: 278, distance: 7.1
click at [822, 278] on div "Now the onboarding is complete, go through this checklist, and action for your …" at bounding box center [836, 393] width 347 height 331
click at [699, 247] on p "Now the onboarding is complete, go through this checklist, and action for your …" at bounding box center [837, 249] width 329 height 24
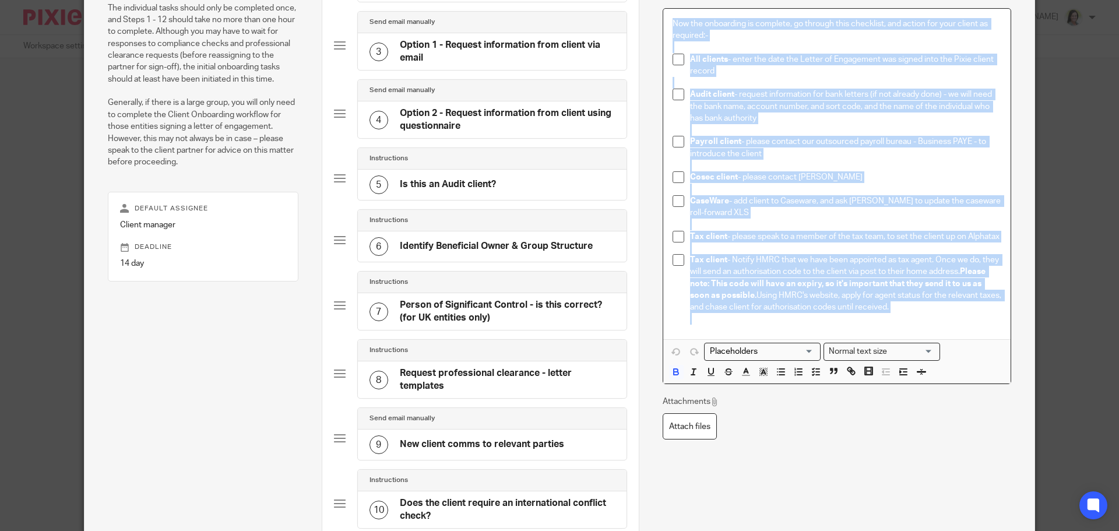
scroll to position [336, 0]
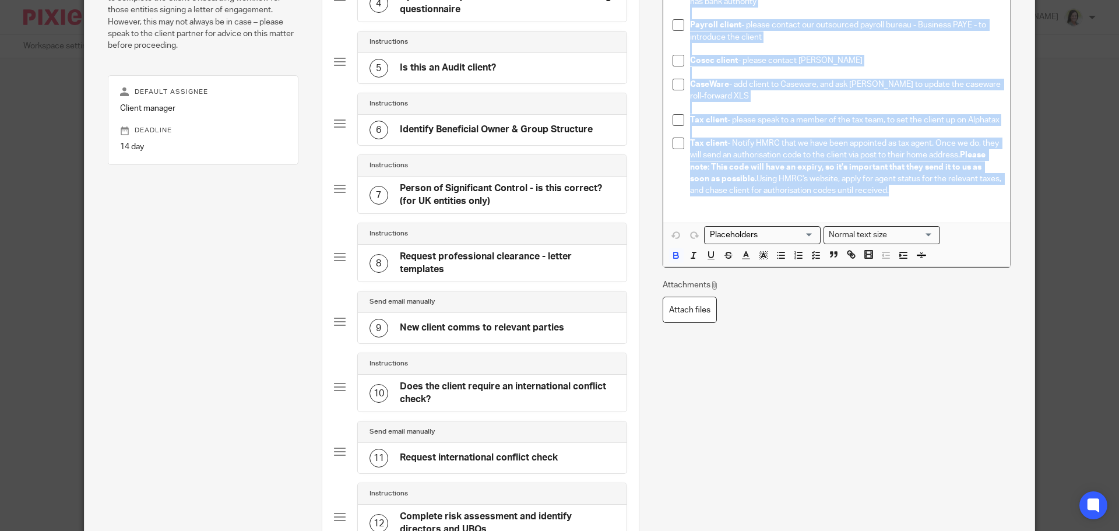
drag, startPoint x: 667, startPoint y: 243, endPoint x: 899, endPoint y: 205, distance: 234.6
click at [900, 205] on div "Now the onboarding is complete, go through this checklist, and action for your …" at bounding box center [836, 57] width 347 height 331
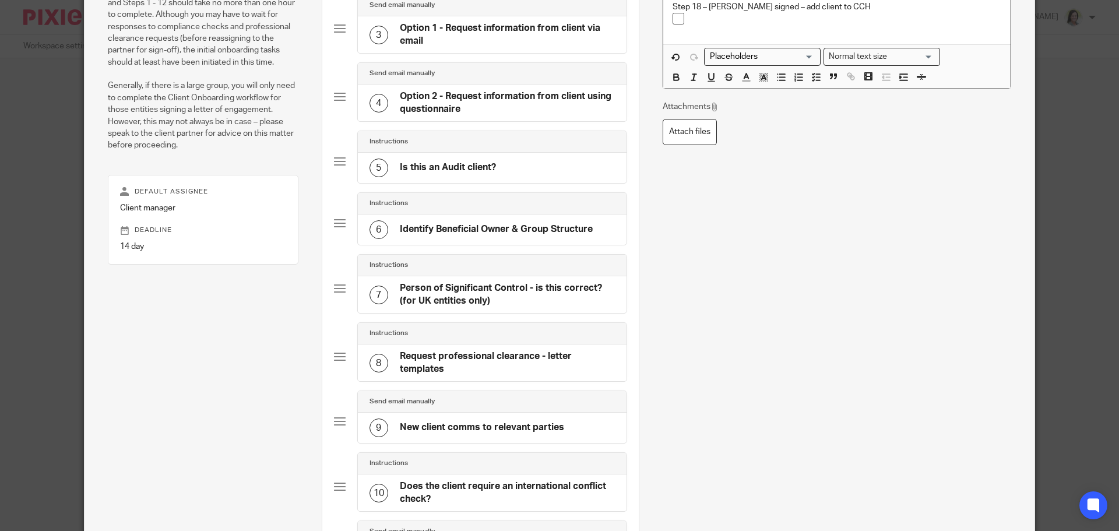
scroll to position [0, 0]
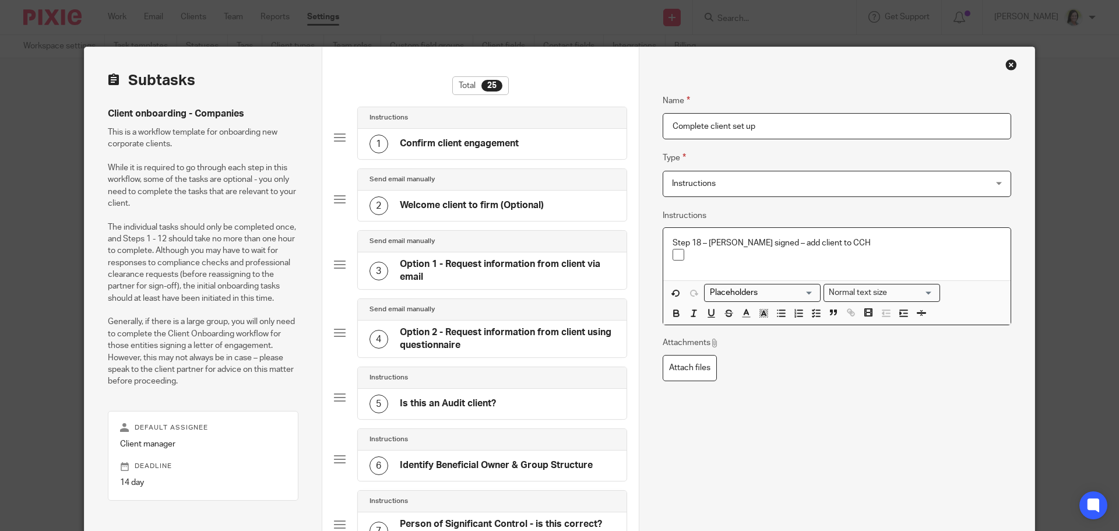
click at [1006, 62] on div "Close this dialog window" at bounding box center [1012, 65] width 12 height 12
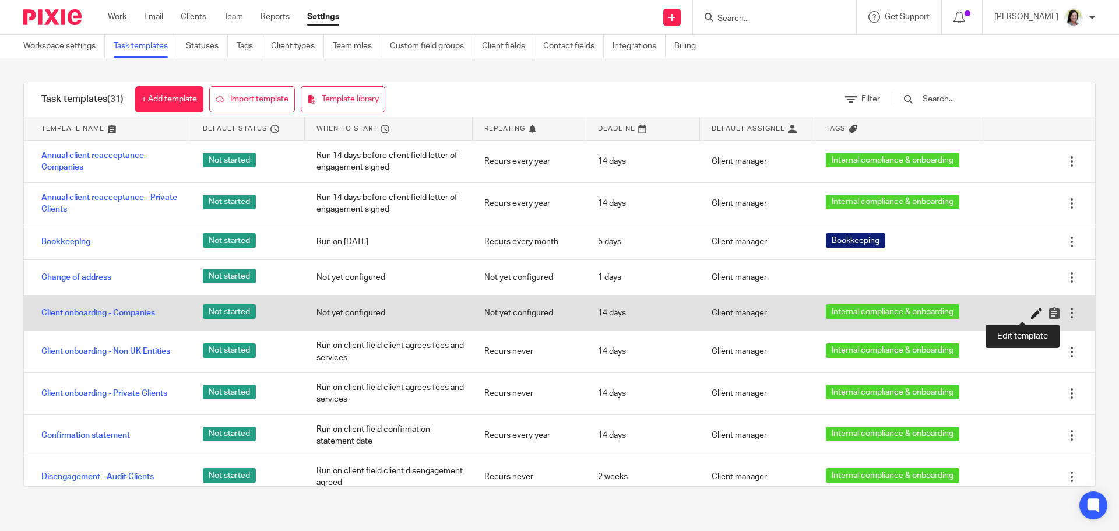
click at [1031, 312] on icon at bounding box center [1037, 313] width 12 height 12
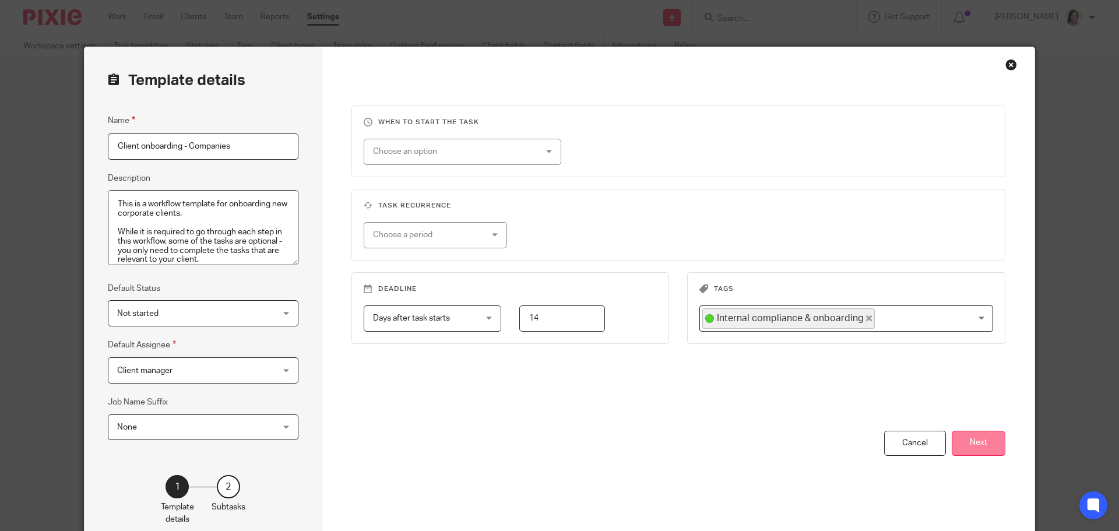
click at [980, 444] on button "Next" at bounding box center [979, 443] width 54 height 25
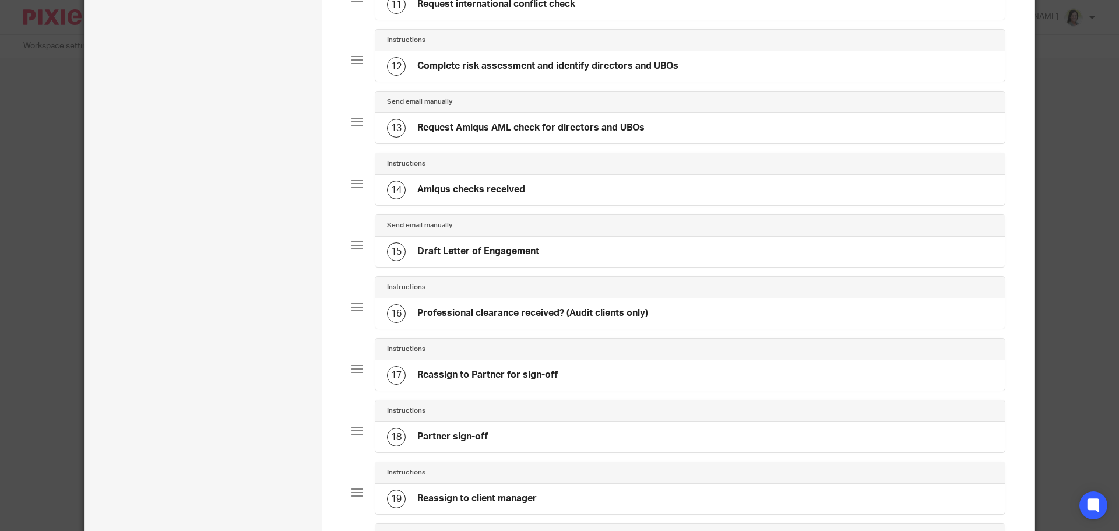
scroll to position [1049, 0]
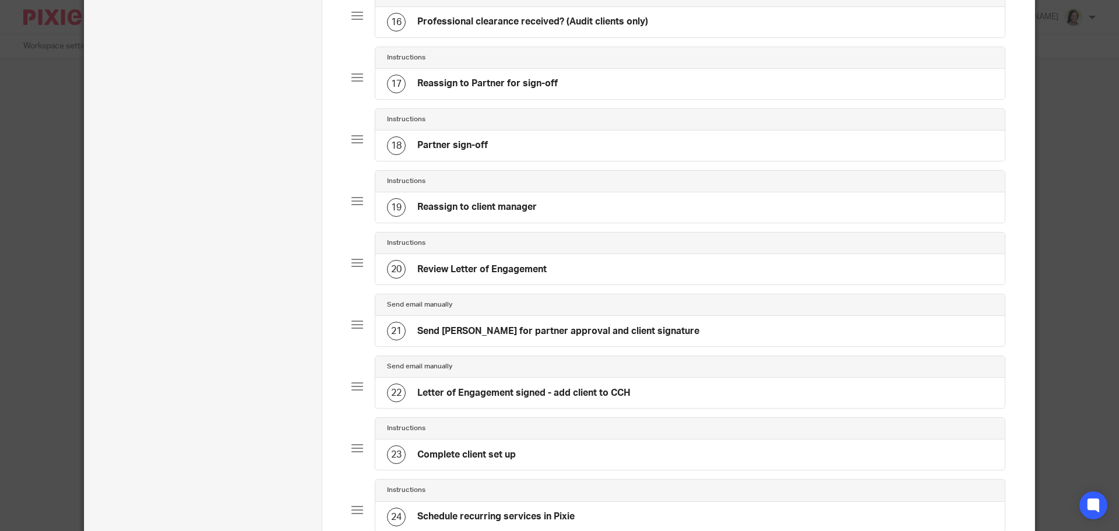
click at [456, 454] on h4 "Complete client set up" at bounding box center [466, 455] width 99 height 12
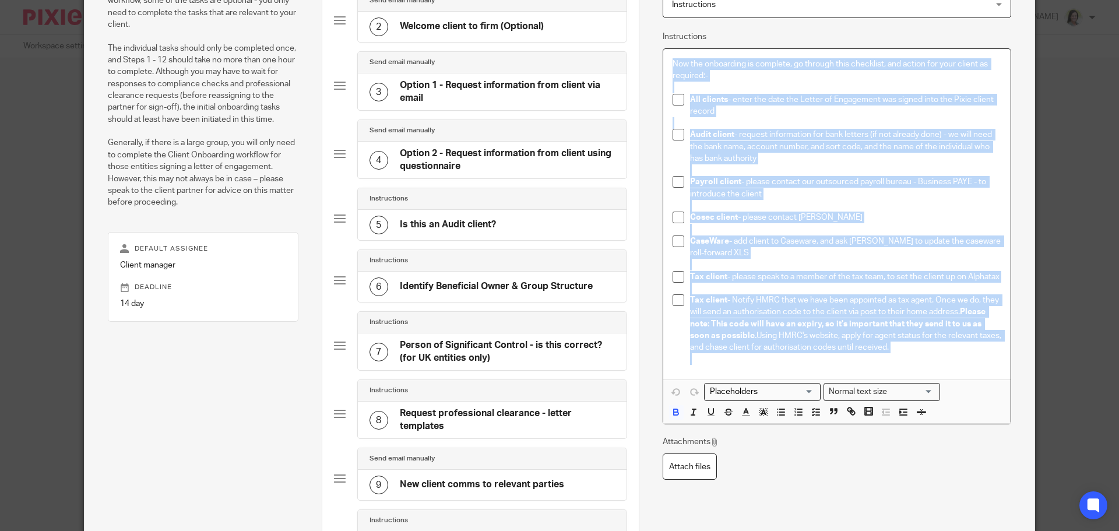
scroll to position [192, 0]
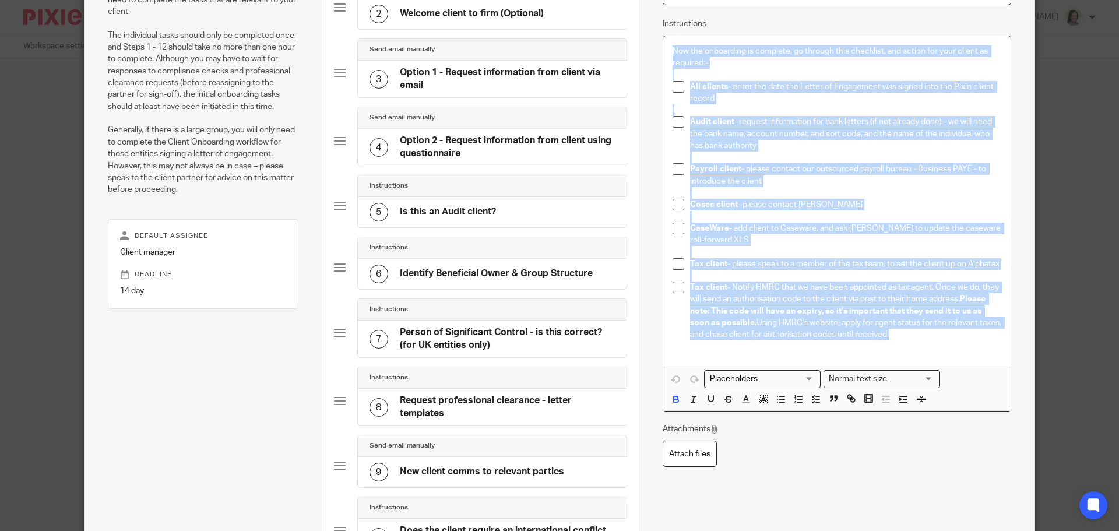
drag, startPoint x: 668, startPoint y: 185, endPoint x: 886, endPoint y: 348, distance: 272.4
click at [886, 348] on div "Now the onboarding is complete, go through this checklist, and action for your …" at bounding box center [836, 201] width 347 height 331
copy div "Now the onboarding is complete, go through this checklist, and action for your …"
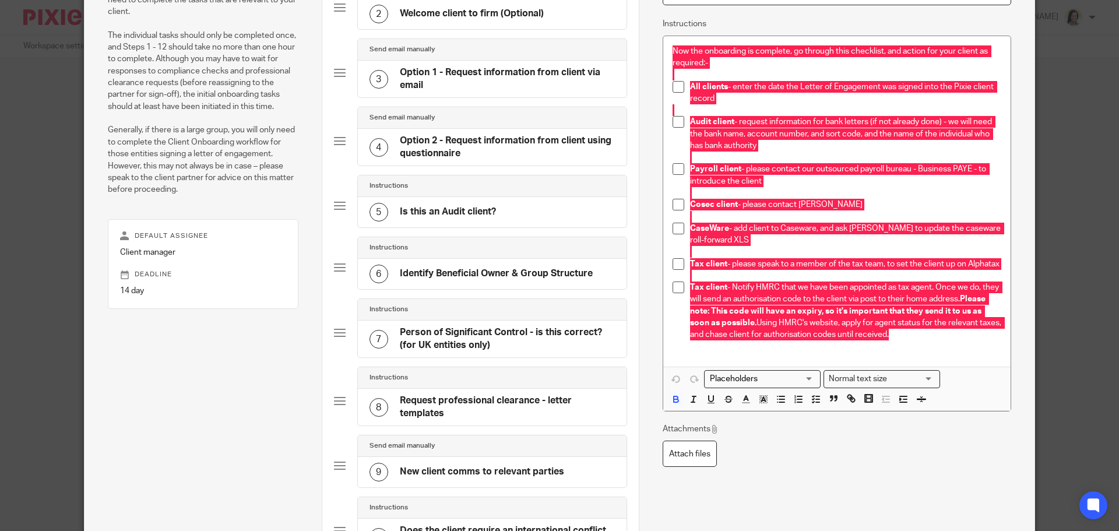
scroll to position [0, 0]
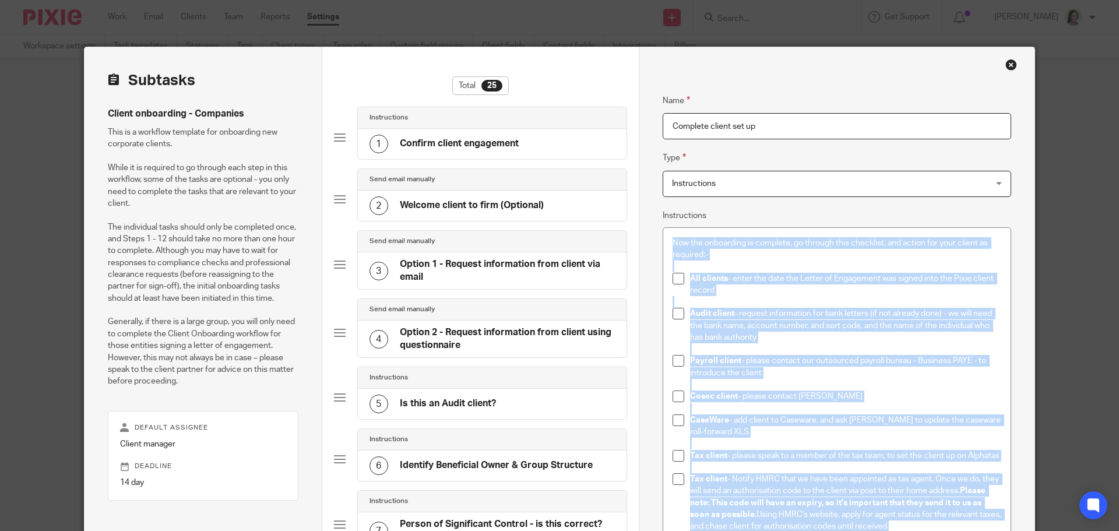
click at [792, 305] on p at bounding box center [837, 302] width 329 height 12
click at [803, 256] on p "Now the onboarding is complete, go through this checklist, and action for your …" at bounding box center [837, 249] width 329 height 24
click at [796, 294] on p "All clients - enter the date the Letter of Engagement was signed into the Pixie…" at bounding box center [845, 285] width 311 height 24
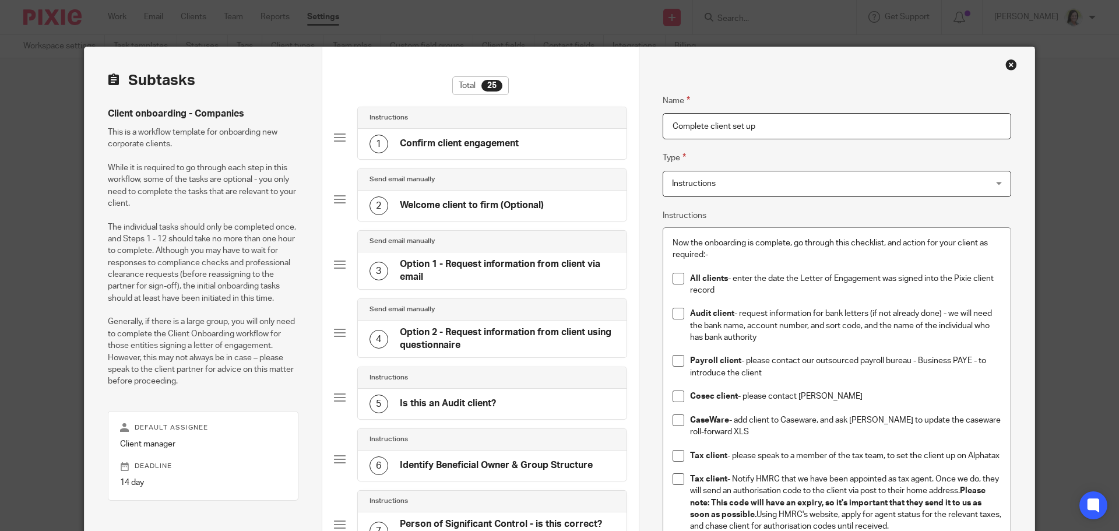
scroll to position [233, 0]
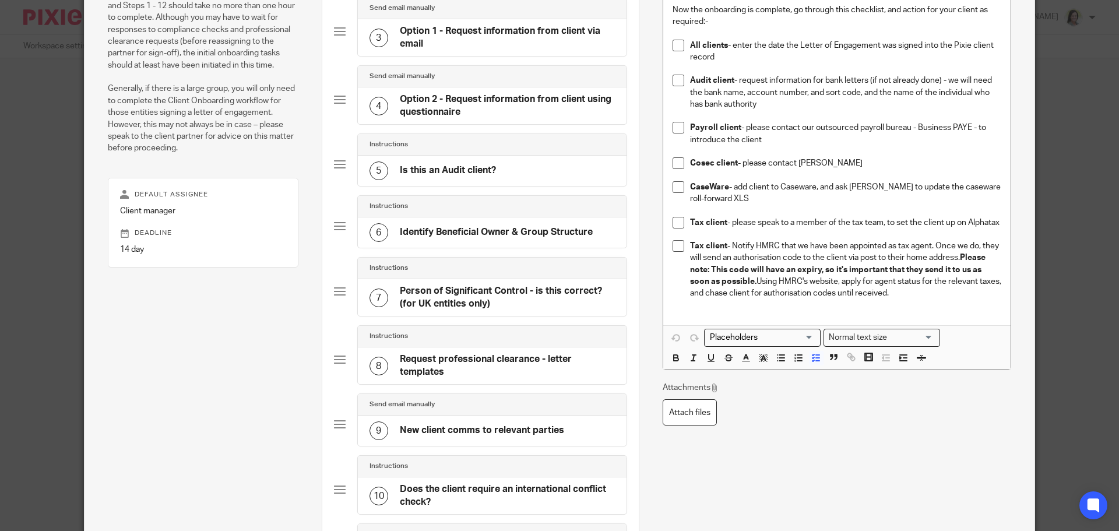
click at [819, 426] on div "Attachments Attach files" at bounding box center [837, 404] width 349 height 44
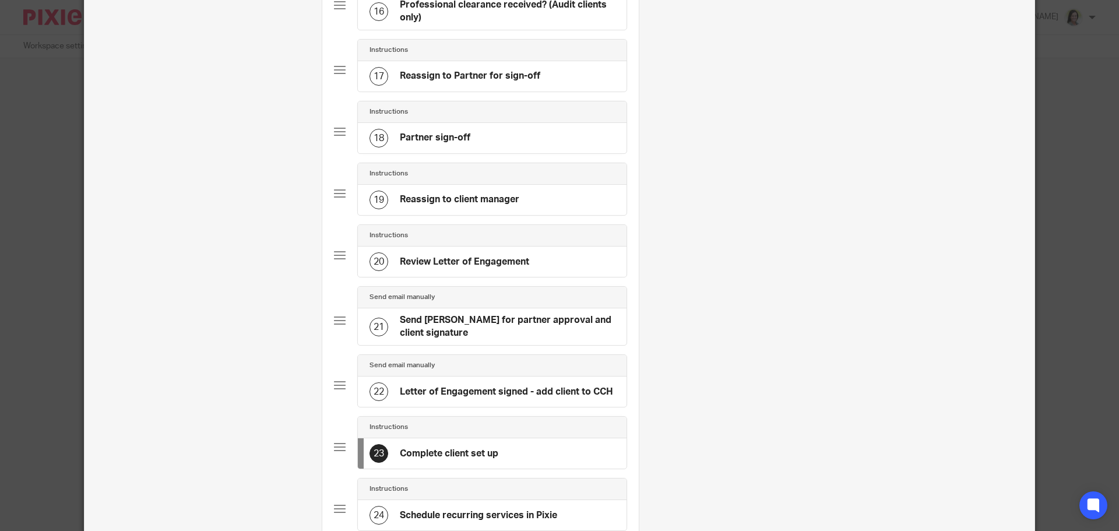
scroll to position [1330, 0]
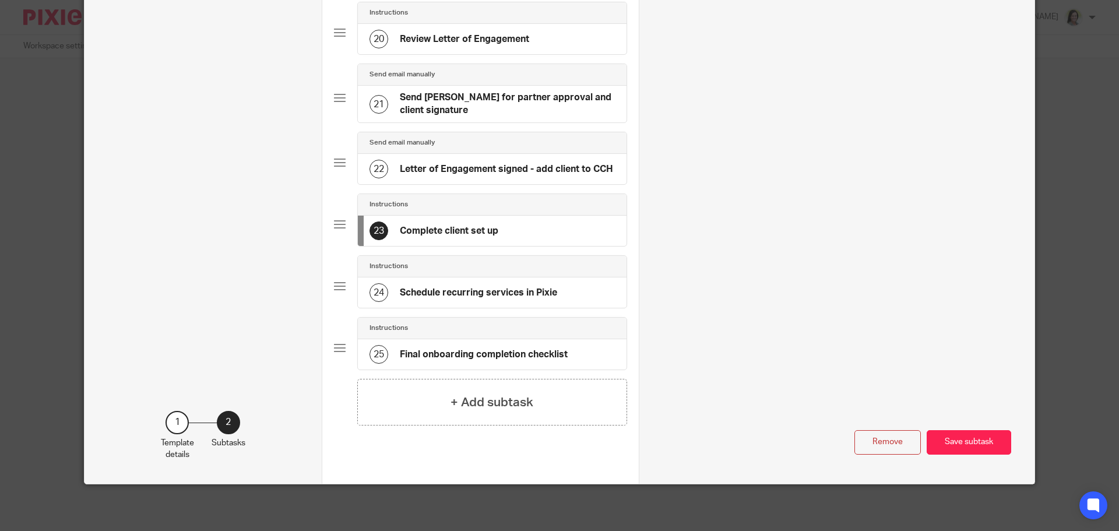
click at [459, 292] on h4 "Schedule recurring services in Pixie" at bounding box center [478, 293] width 157 height 12
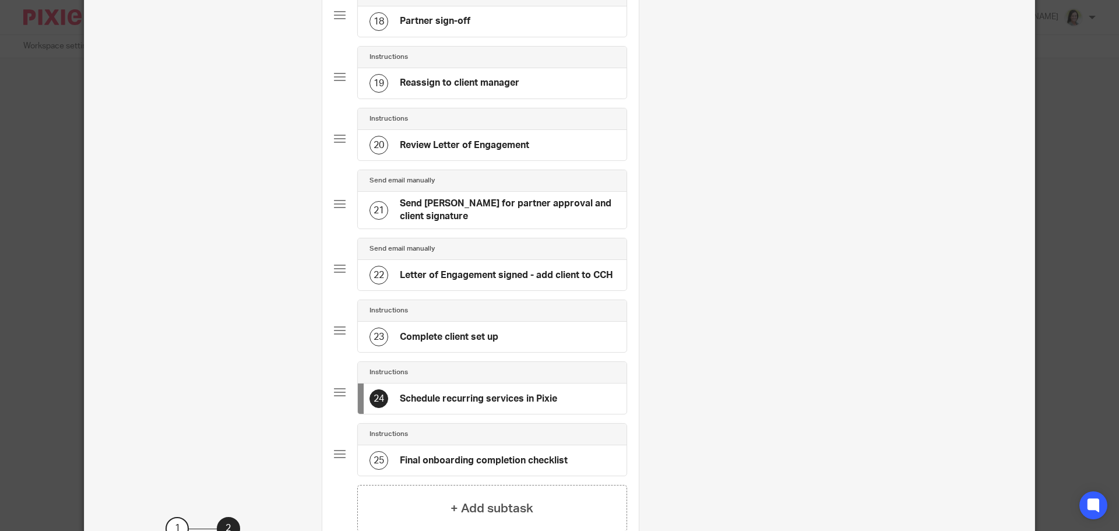
scroll to position [1283, 0]
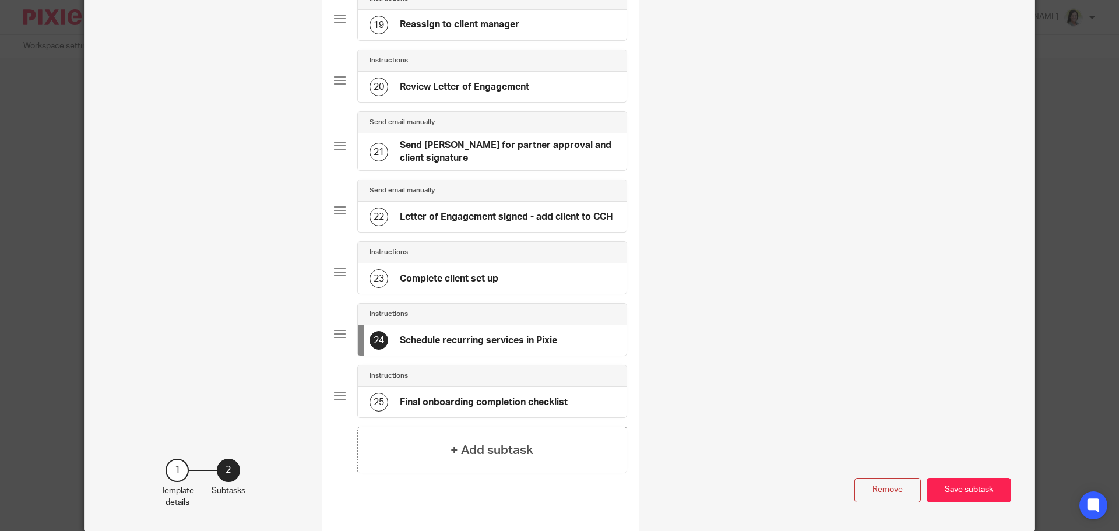
click at [489, 403] on h4 "Final onboarding completion checklist" at bounding box center [484, 402] width 168 height 12
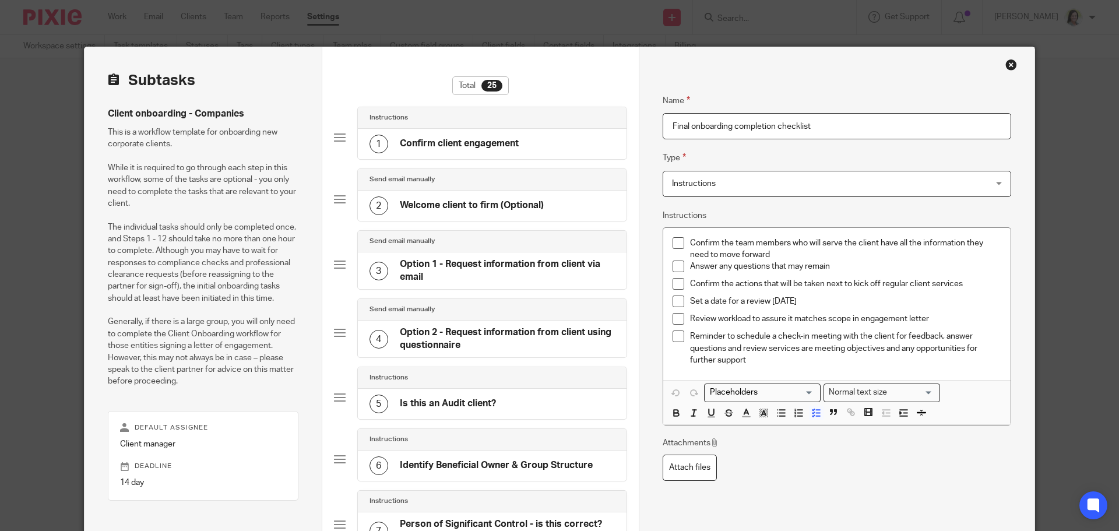
click at [753, 306] on p "Set a date for a review [DATE]" at bounding box center [845, 302] width 311 height 12
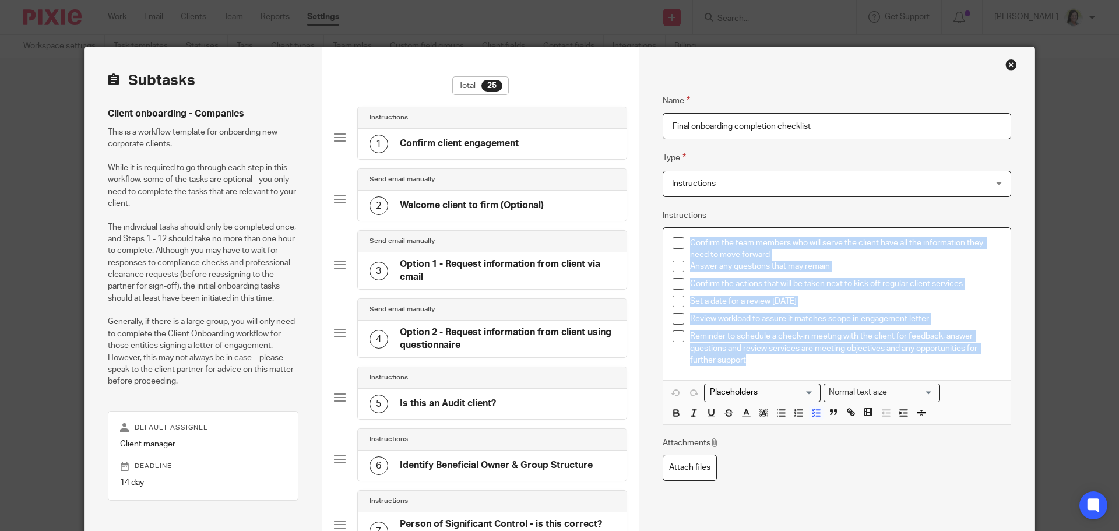
drag, startPoint x: 686, startPoint y: 242, endPoint x: 800, endPoint y: 356, distance: 161.6
click at [800, 356] on div "Confirm the team members who will serve the client have all the information the…" at bounding box center [836, 304] width 347 height 152
copy div "Confirm the team members who will serve the client have all the information the…"
click at [521, 413] on div "5 Is this an Audit client?" at bounding box center [492, 404] width 269 height 30
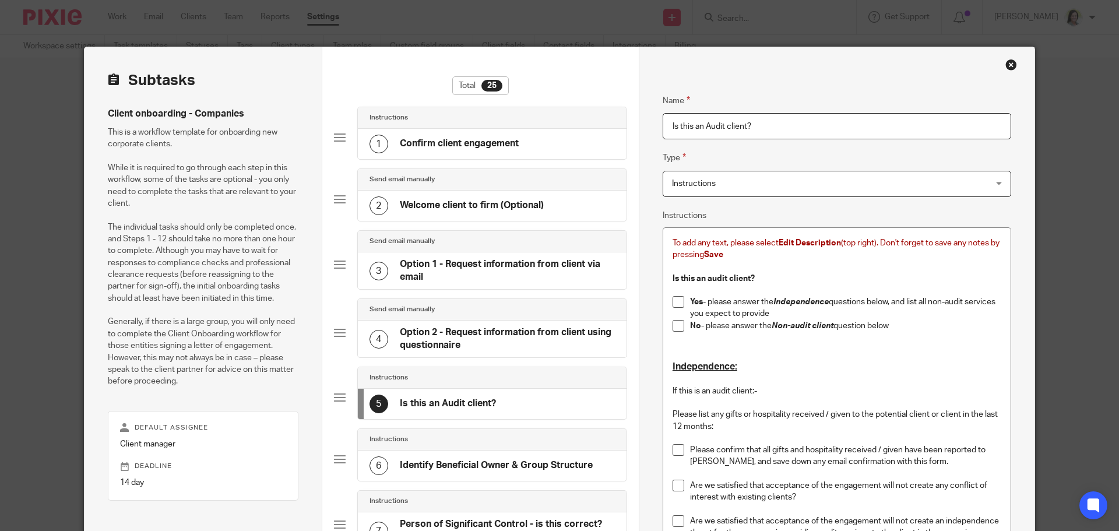
scroll to position [175, 0]
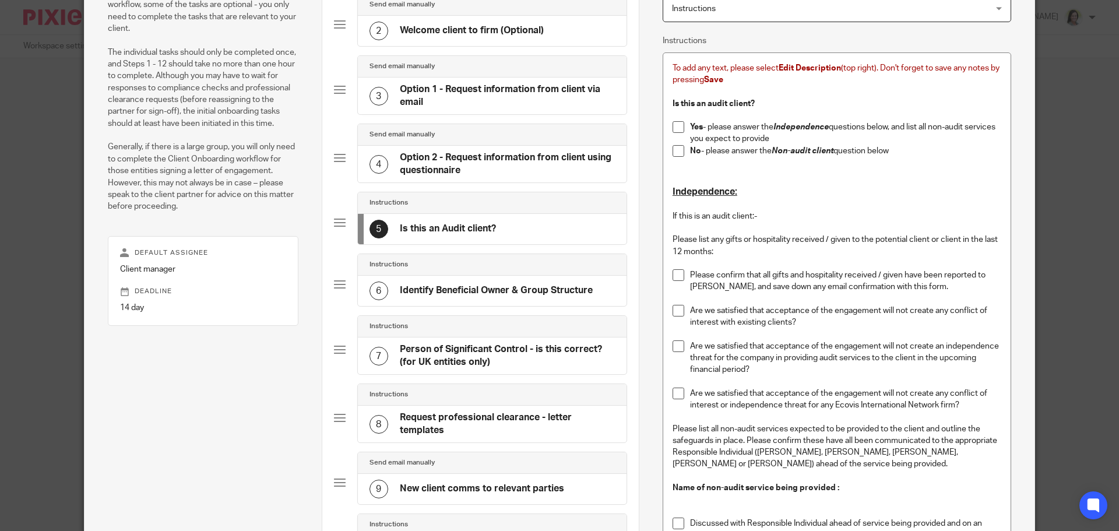
click at [771, 130] on p "Yes - please answer the Independence questions below, and list all non-audit se…" at bounding box center [845, 133] width 311 height 24
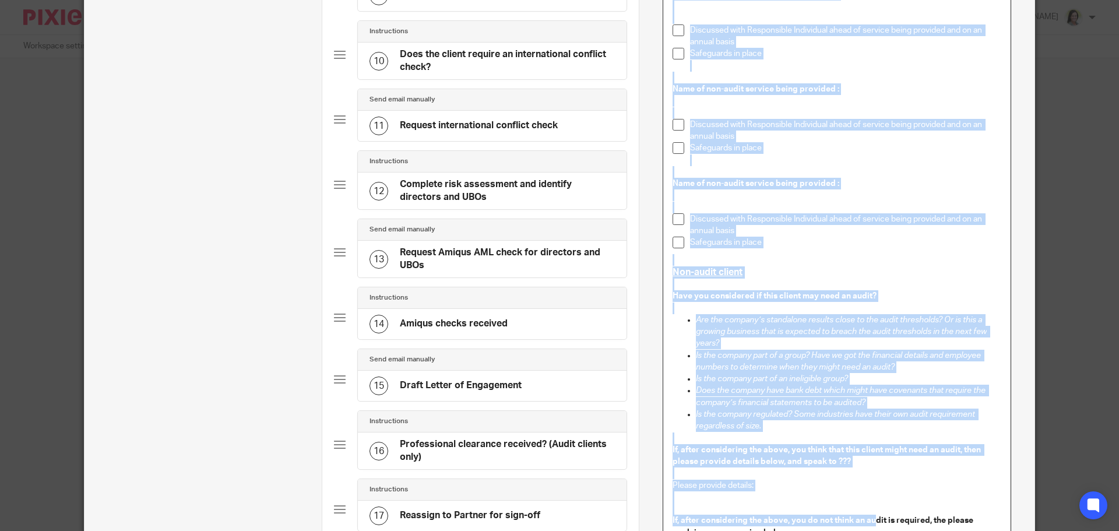
scroll to position [673, 0]
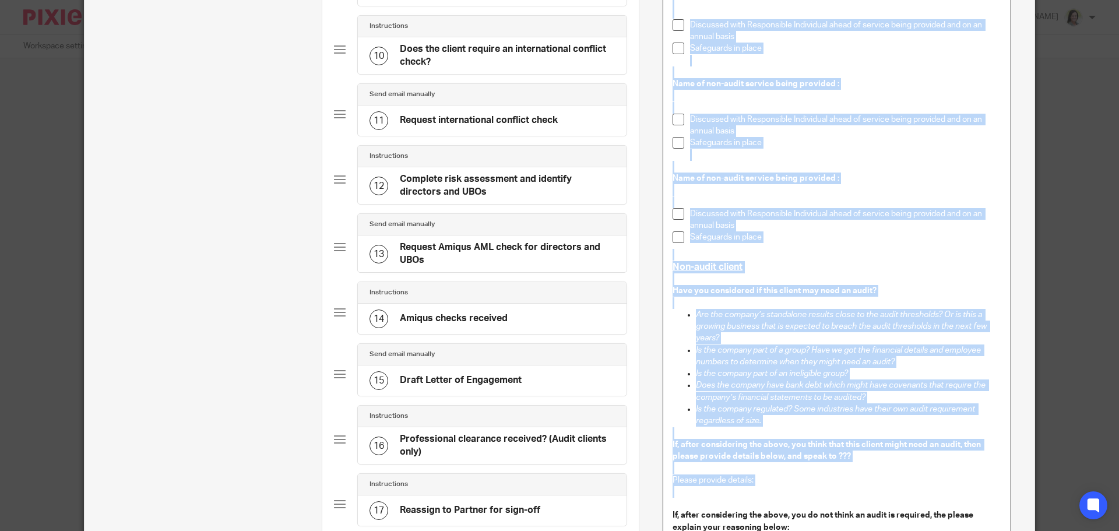
drag, startPoint x: 666, startPoint y: 189, endPoint x: 595, endPoint y: 299, distance: 131.5
click at [805, 434] on div "To add any text, please select Edit Description (top right). Don't forget to sa…" at bounding box center [836, 81] width 347 height 1052
click at [785, 428] on p at bounding box center [837, 433] width 329 height 12
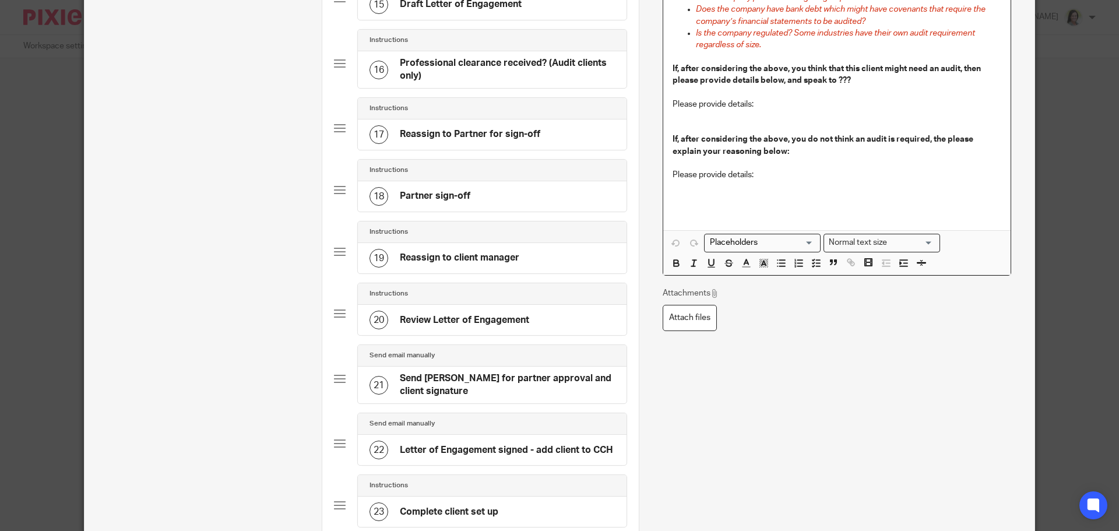
scroll to position [1283, 0]
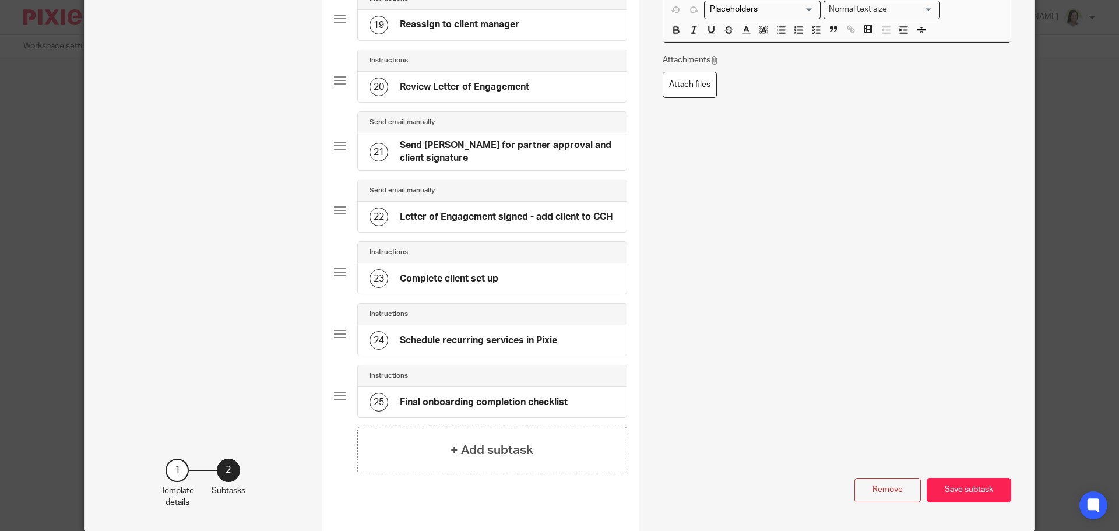
click at [555, 285] on div "23 Complete client set up" at bounding box center [492, 279] width 269 height 30
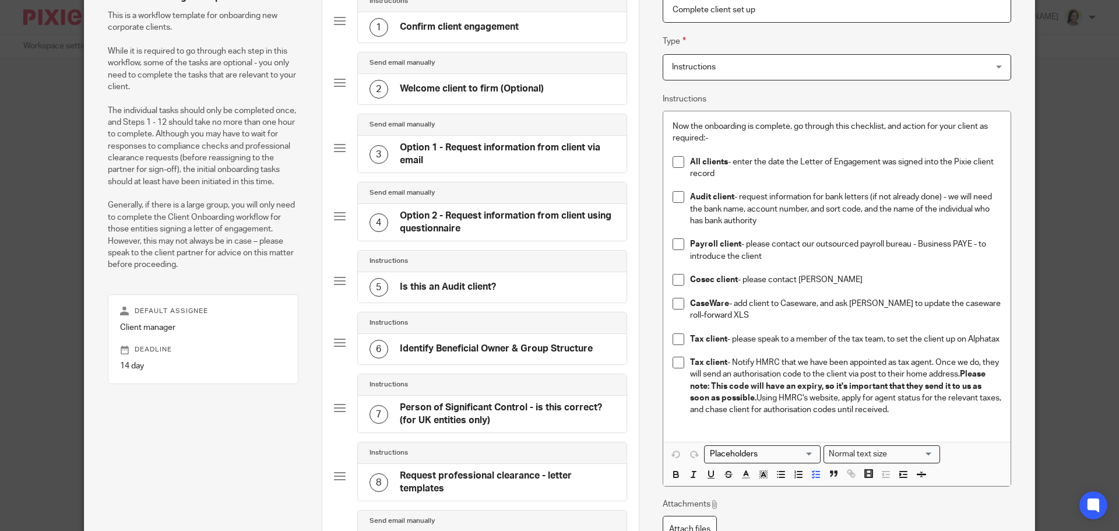
scroll to position [0, 0]
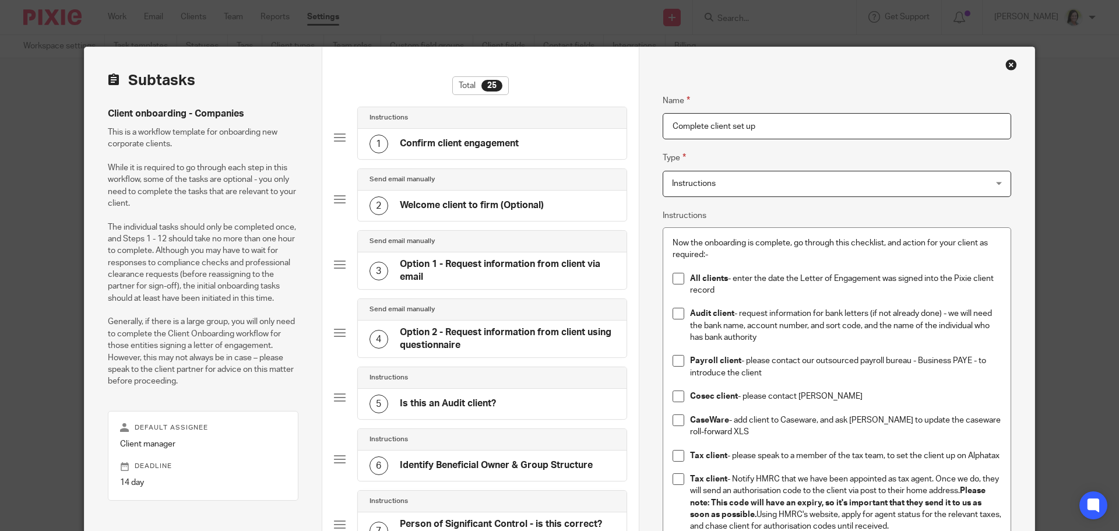
click at [1006, 65] on div "Close this dialog window" at bounding box center [1012, 65] width 12 height 12
